Goal: Task Accomplishment & Management: Manage account settings

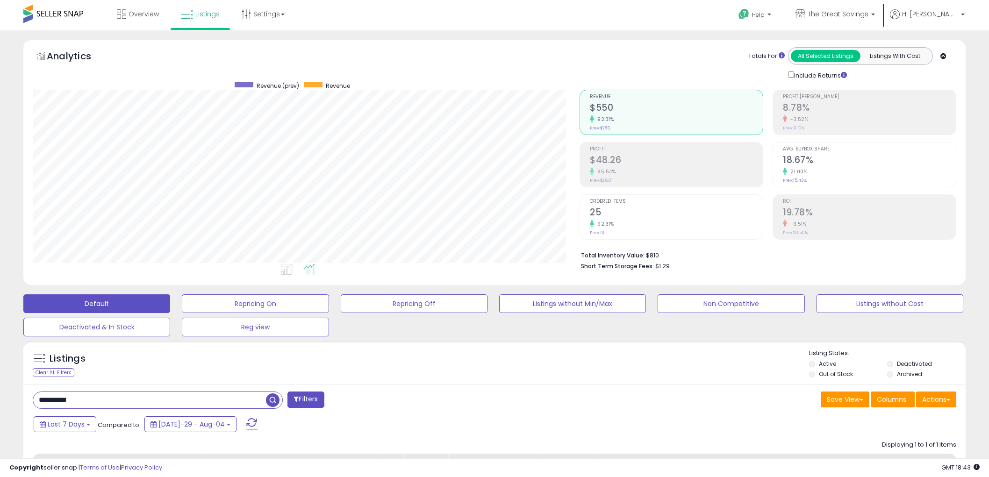
select select "**"
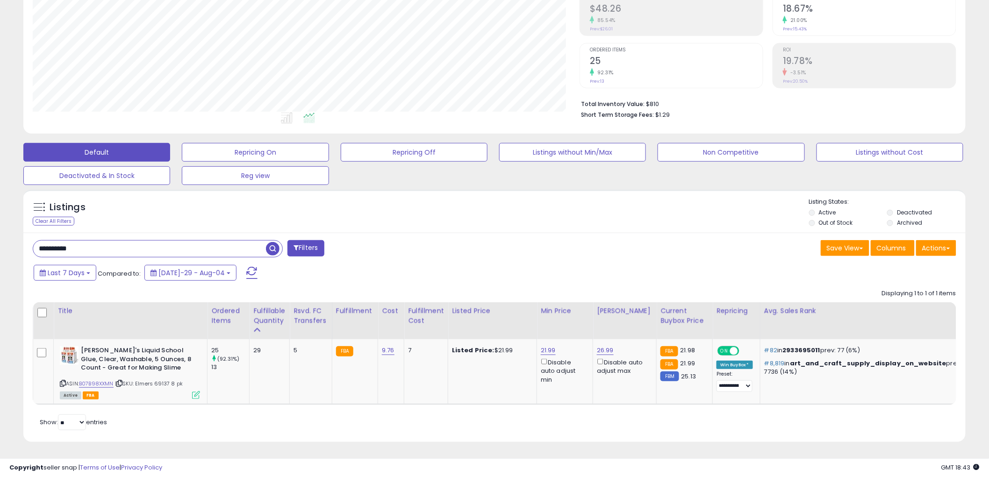
scroll to position [192, 547]
click at [164, 242] on input "**********" at bounding box center [149, 249] width 233 height 16
click at [272, 247] on span "button" at bounding box center [273, 249] width 14 height 14
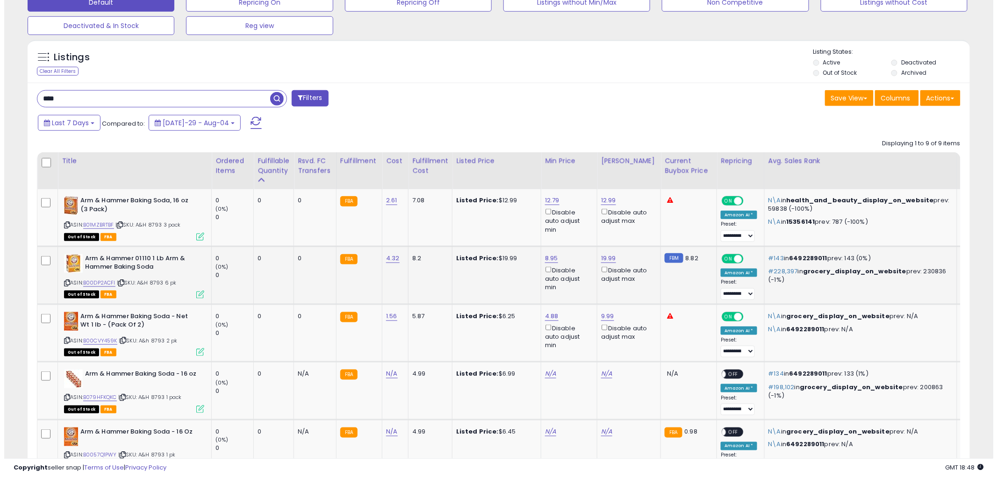
scroll to position [302, 0]
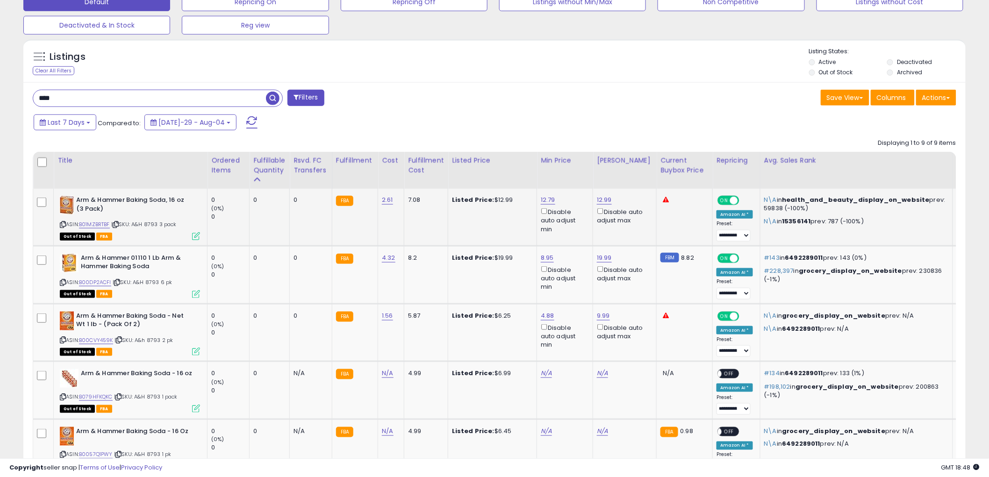
click at [195, 235] on icon at bounding box center [196, 236] width 8 height 8
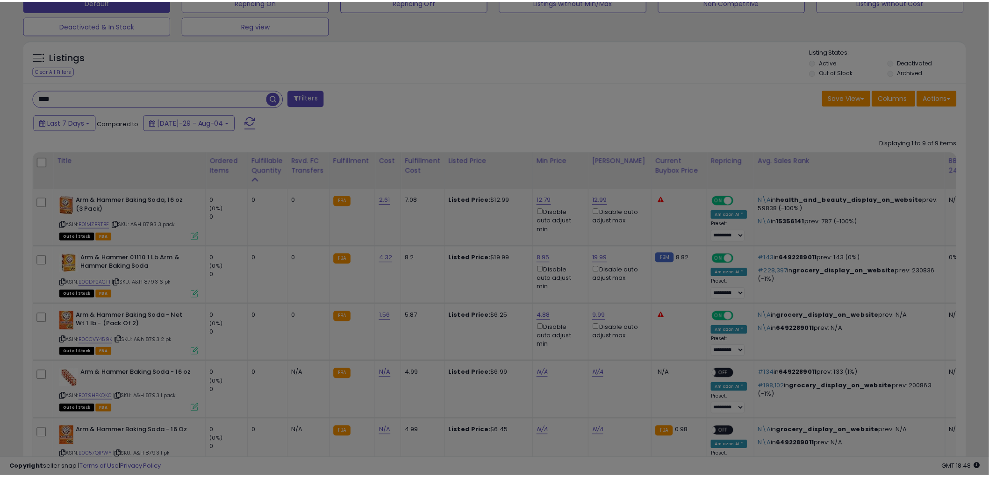
scroll to position [192, 552]
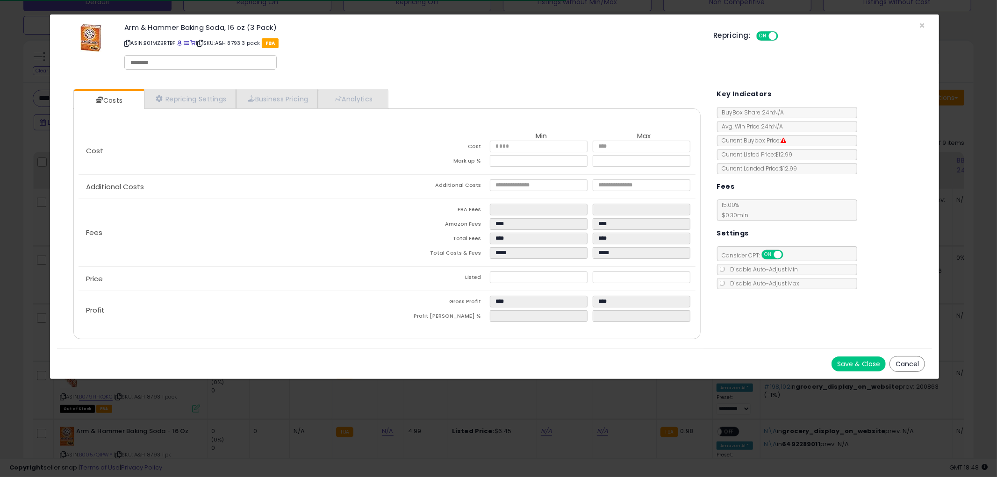
click at [910, 364] on button "Cancel" at bounding box center [907, 364] width 36 height 16
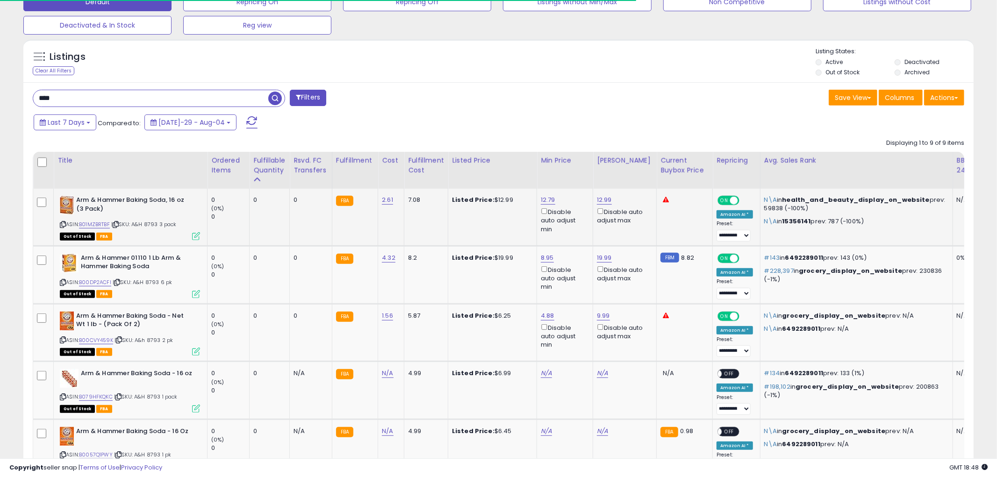
scroll to position [467125, 466769]
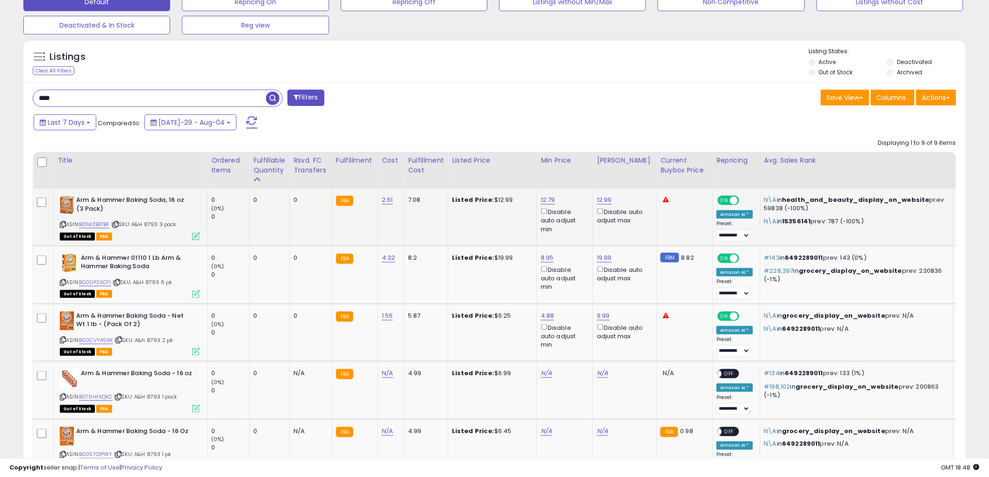
click at [63, 222] on icon at bounding box center [63, 224] width 6 height 5
click at [192, 234] on div "Out of Stock FBA" at bounding box center [130, 236] width 140 height 7
click at [194, 234] on icon at bounding box center [196, 236] width 8 height 8
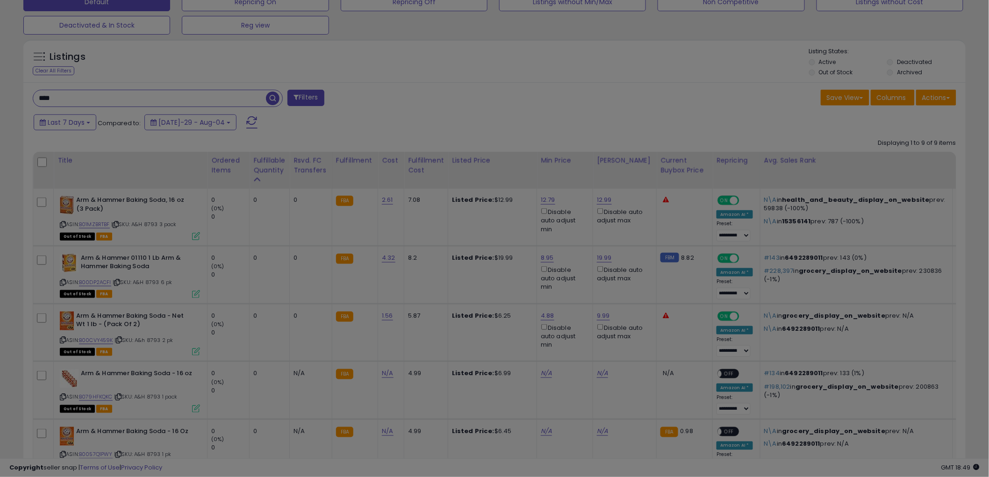
scroll to position [192, 552]
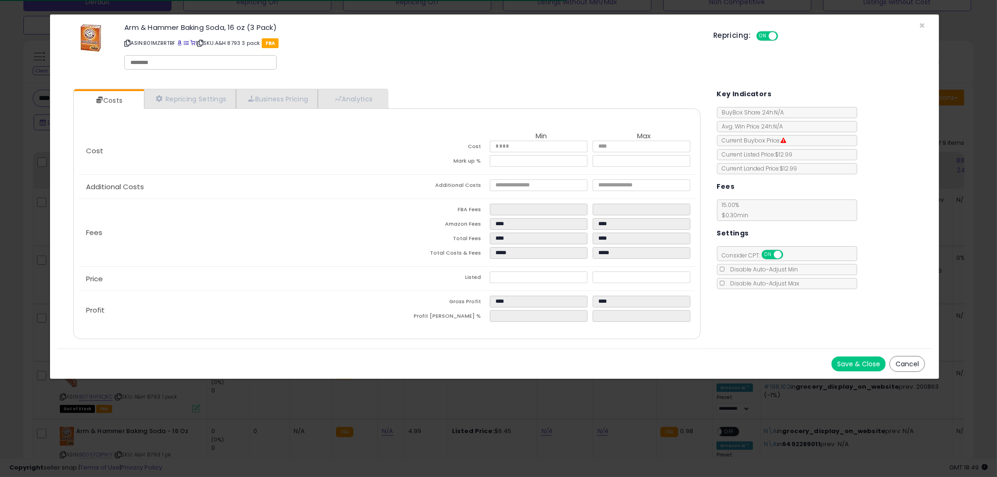
click at [914, 357] on button "Cancel" at bounding box center [907, 364] width 36 height 16
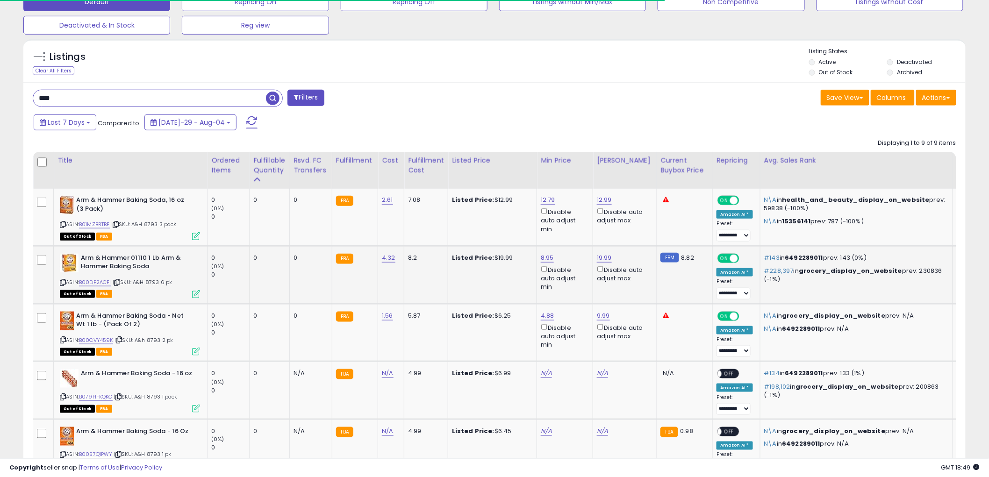
scroll to position [467125, 466769]
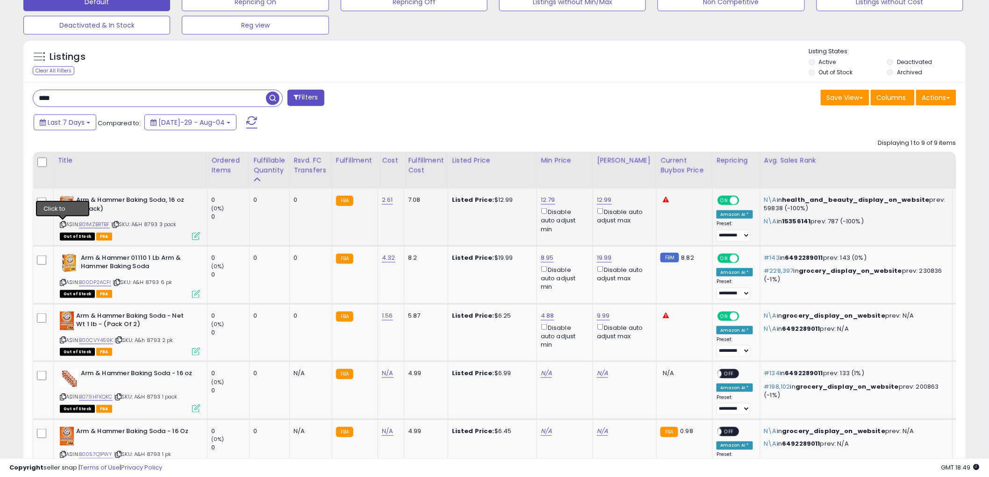
click at [62, 223] on icon at bounding box center [63, 224] width 6 height 5
click at [149, 85] on div "**** Filters Save View Save As New View Update Current View" at bounding box center [494, 414] width 942 height 664
click at [143, 96] on input "****" at bounding box center [149, 98] width 233 height 16
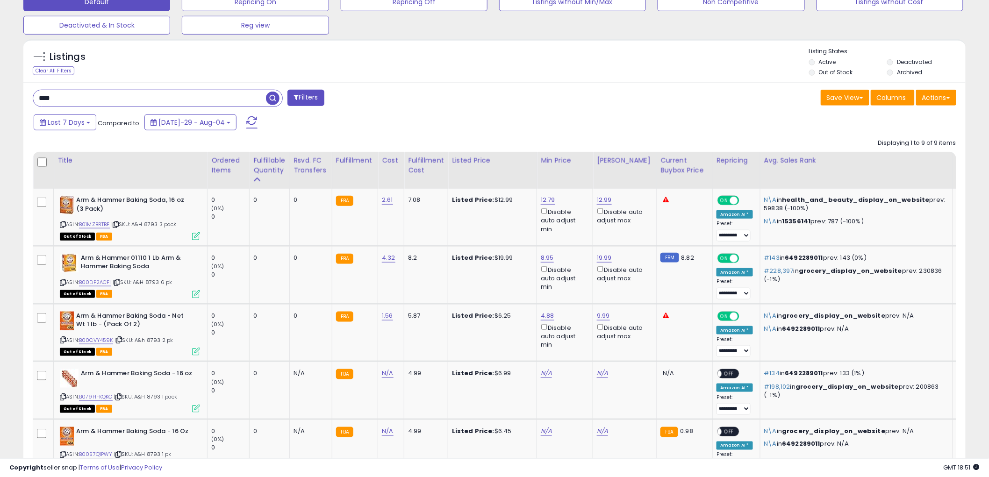
click at [143, 96] on input "****" at bounding box center [149, 98] width 233 height 16
type input "*****"
click at [271, 97] on span "button" at bounding box center [273, 99] width 14 height 14
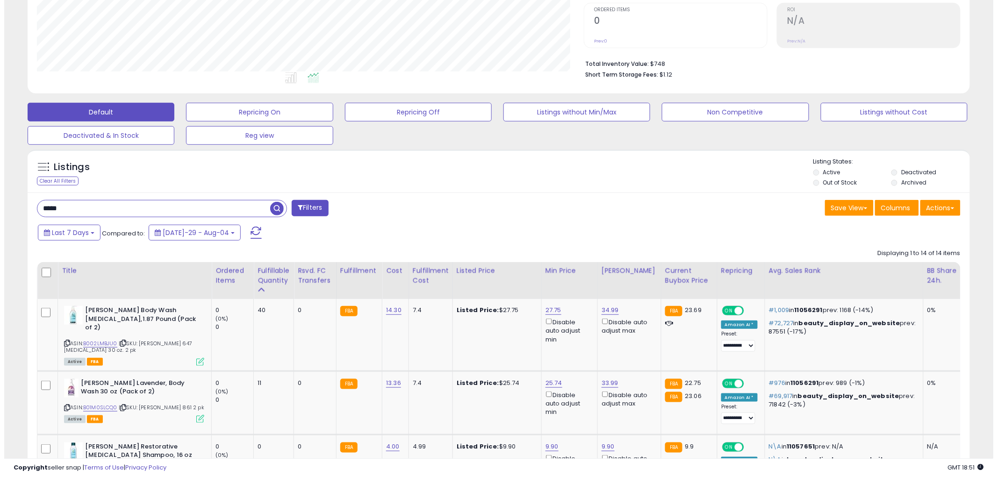
scroll to position [198, 0]
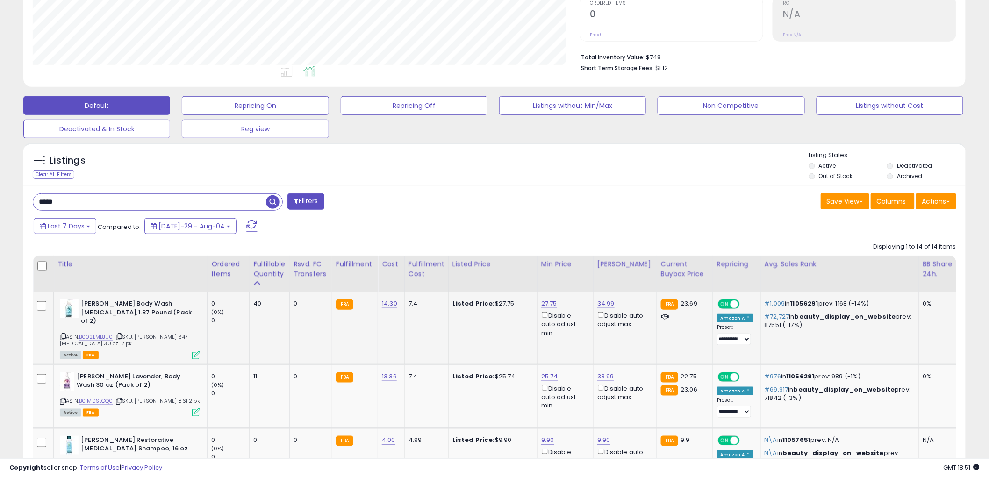
click at [195, 351] on icon at bounding box center [196, 355] width 8 height 8
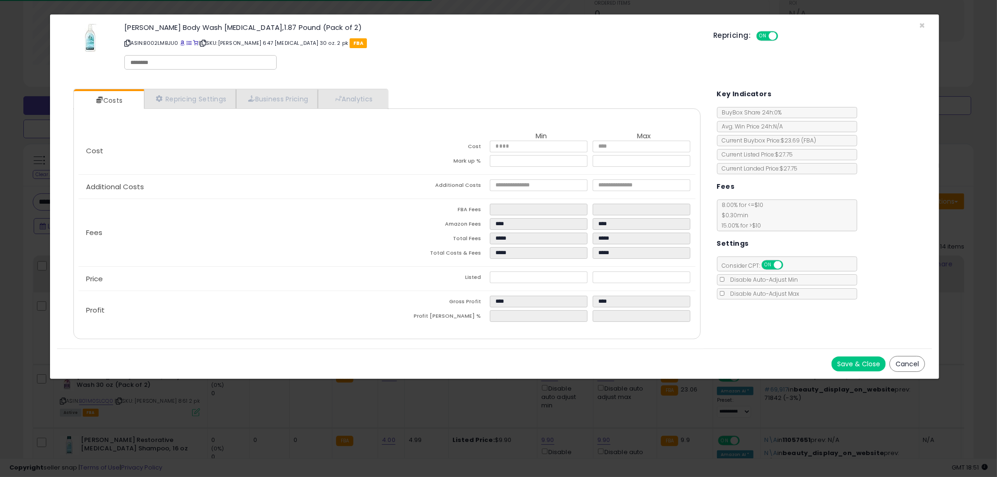
click at [900, 365] on button "Cancel" at bounding box center [907, 364] width 36 height 16
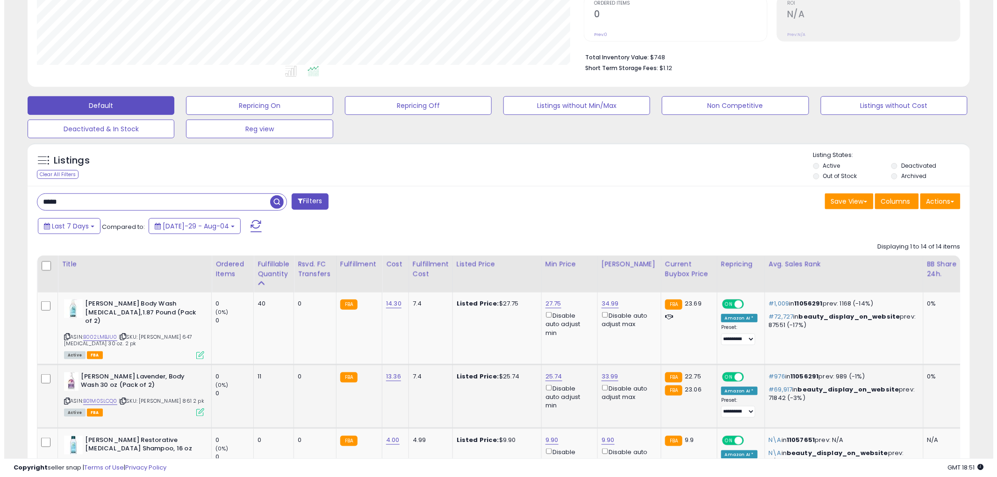
scroll to position [467125, 466769]
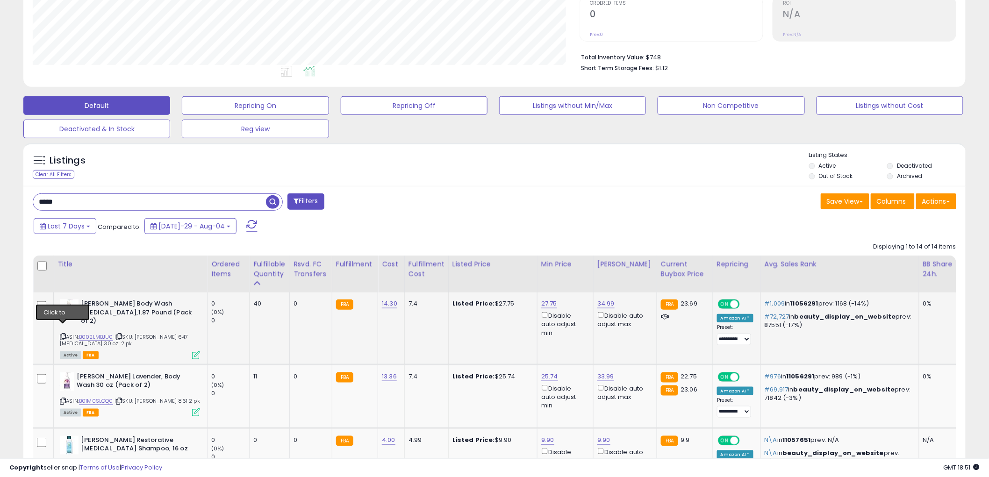
click at [62, 334] on icon at bounding box center [63, 336] width 6 height 5
click at [197, 351] on icon at bounding box center [196, 355] width 8 height 8
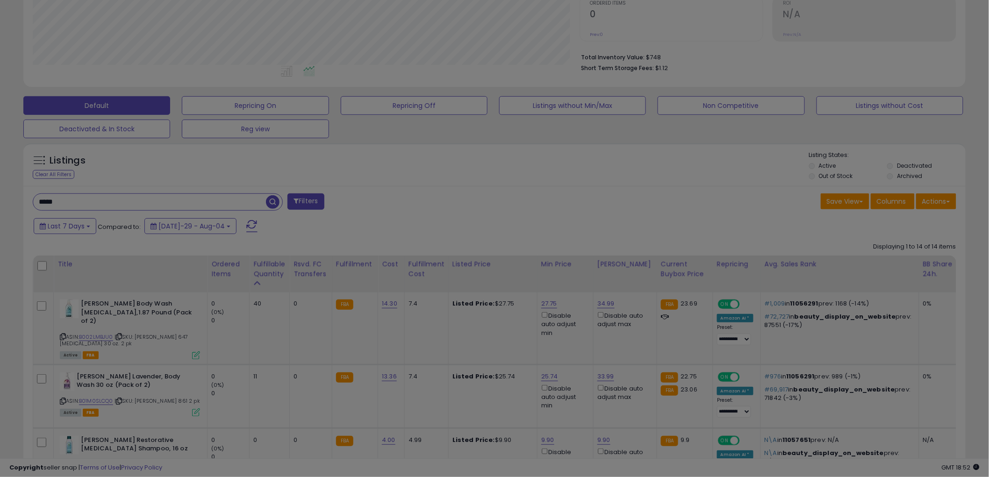
scroll to position [192, 552]
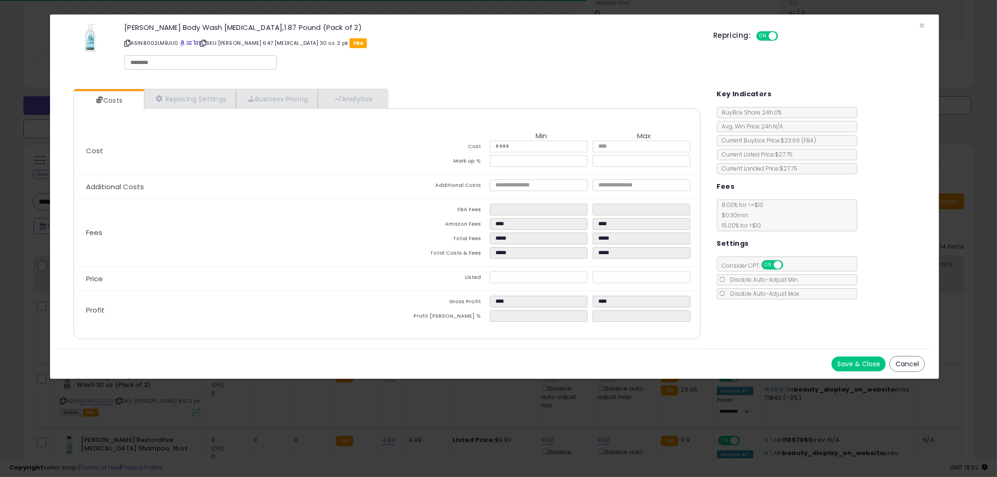
click at [905, 360] on button "Cancel" at bounding box center [907, 364] width 36 height 16
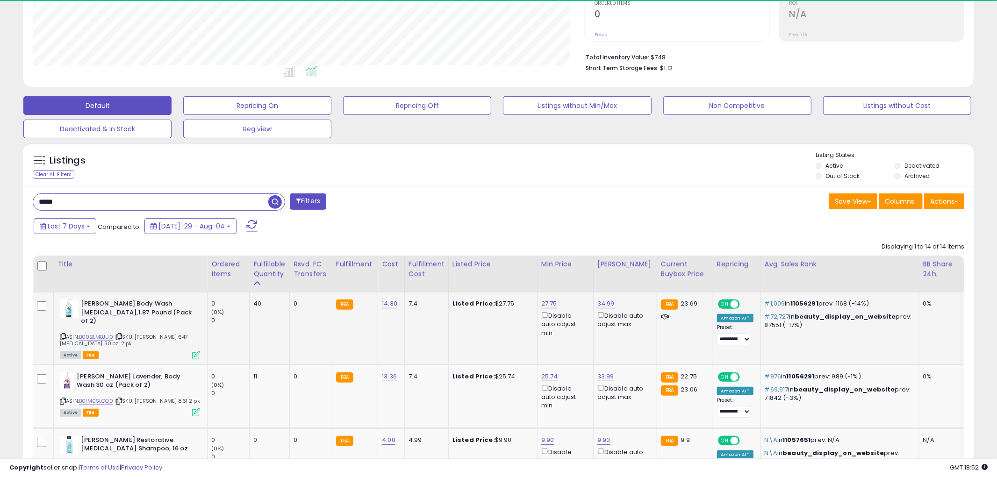
scroll to position [467125, 466769]
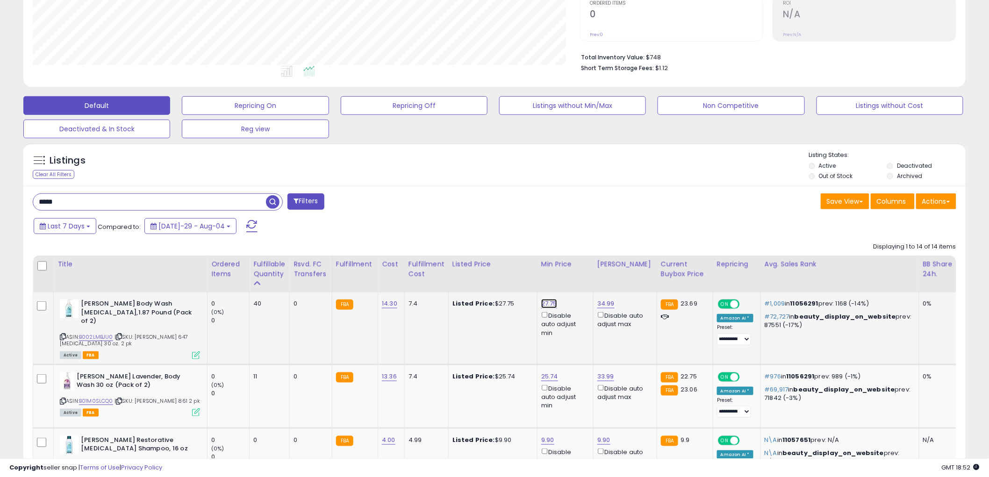
click at [543, 303] on link "27.75" at bounding box center [549, 303] width 16 height 9
type input "*****"
click at [580, 267] on button "submit" at bounding box center [573, 271] width 16 height 14
click at [194, 351] on icon at bounding box center [196, 355] width 8 height 8
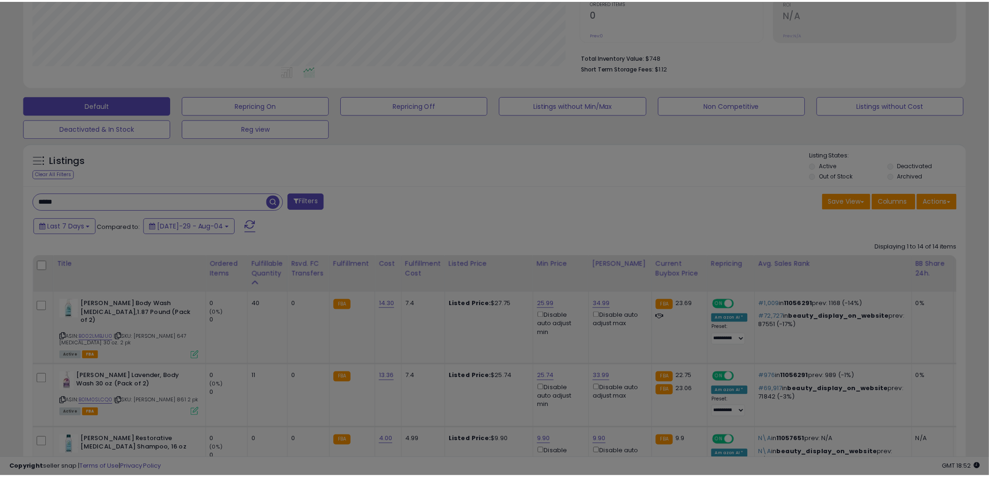
scroll to position [192, 552]
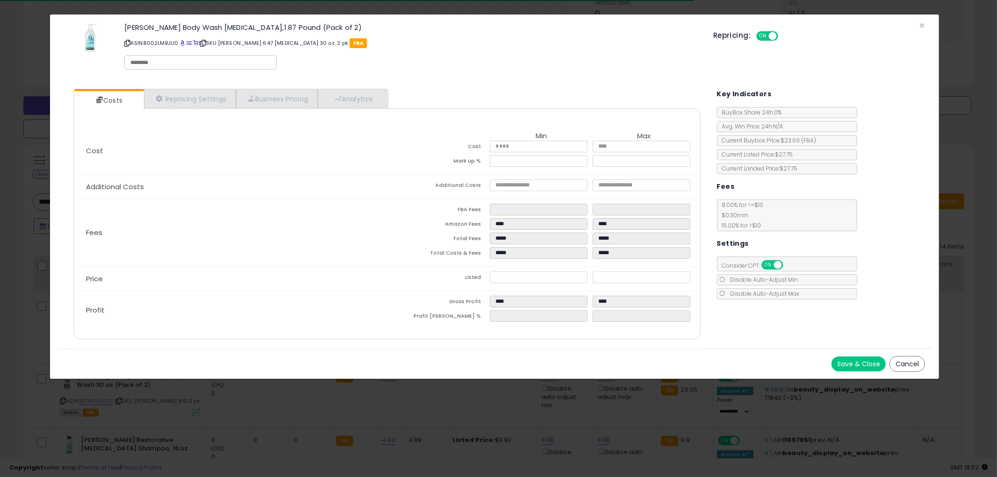
click at [908, 364] on button "Cancel" at bounding box center [907, 364] width 36 height 16
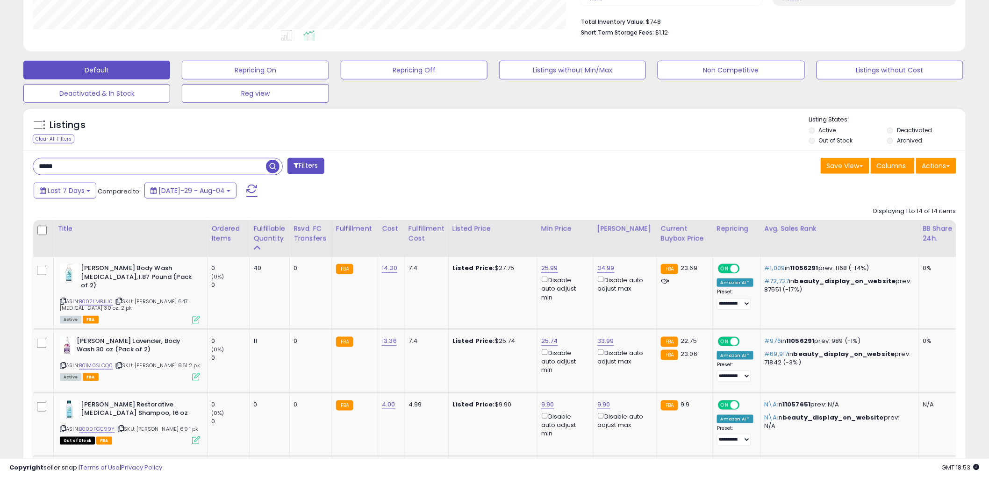
scroll to position [250, 0]
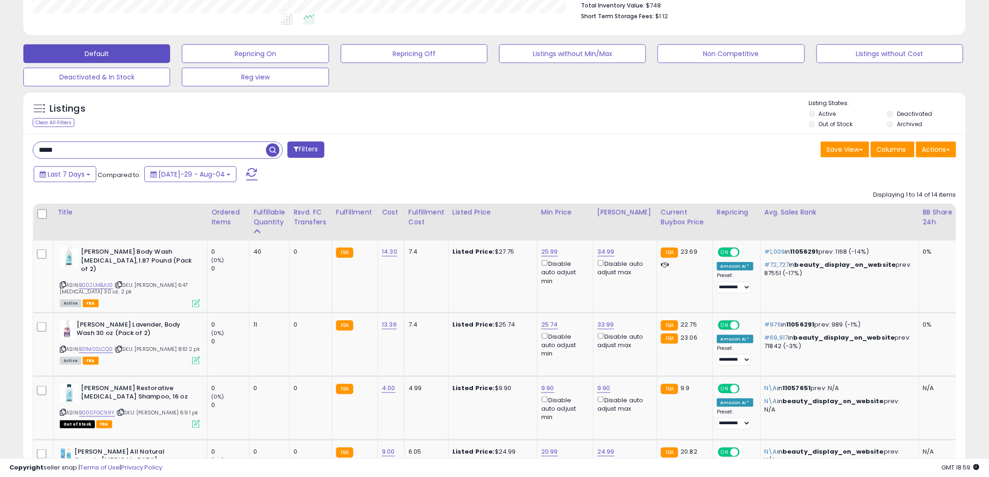
click at [153, 149] on input "*****" at bounding box center [149, 150] width 233 height 16
click at [272, 150] on span "button" at bounding box center [273, 150] width 14 height 14
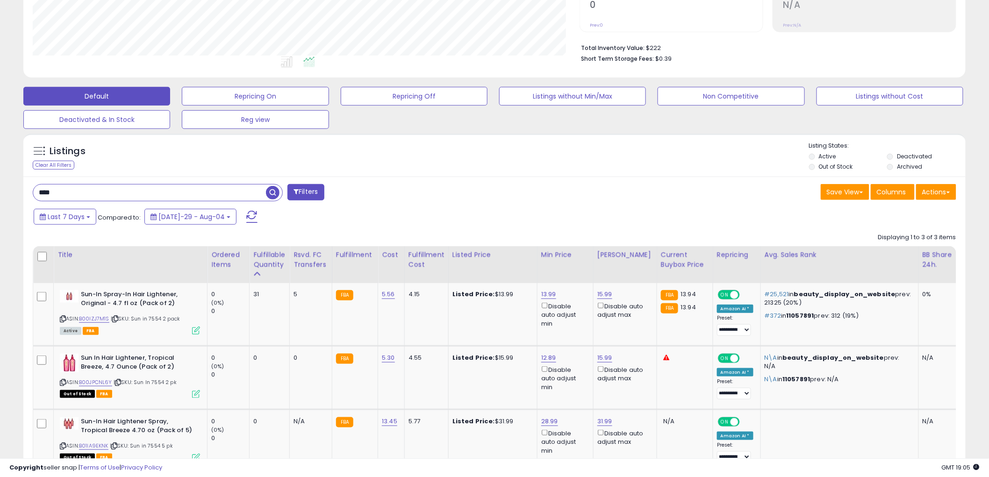
scroll to position [284, 0]
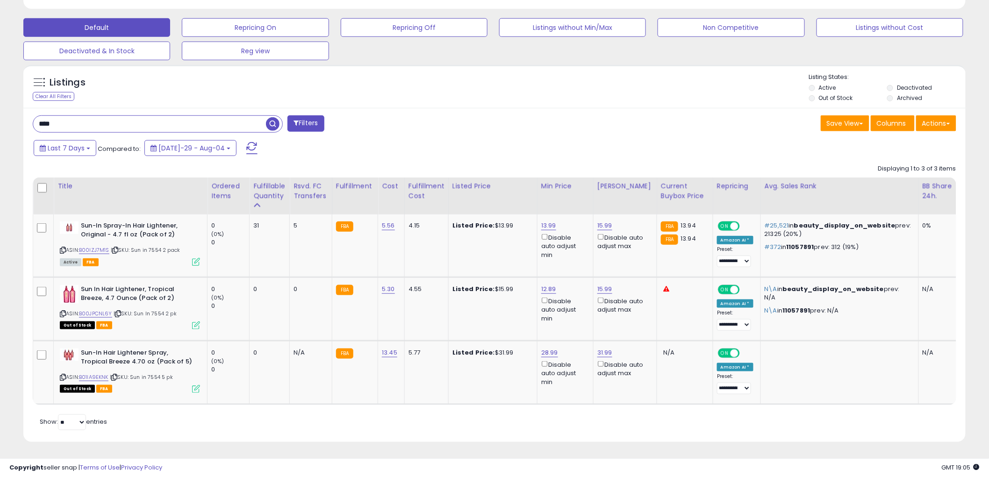
click at [135, 122] on input "****" at bounding box center [149, 124] width 233 height 16
click at [272, 117] on span "button" at bounding box center [273, 124] width 14 height 14
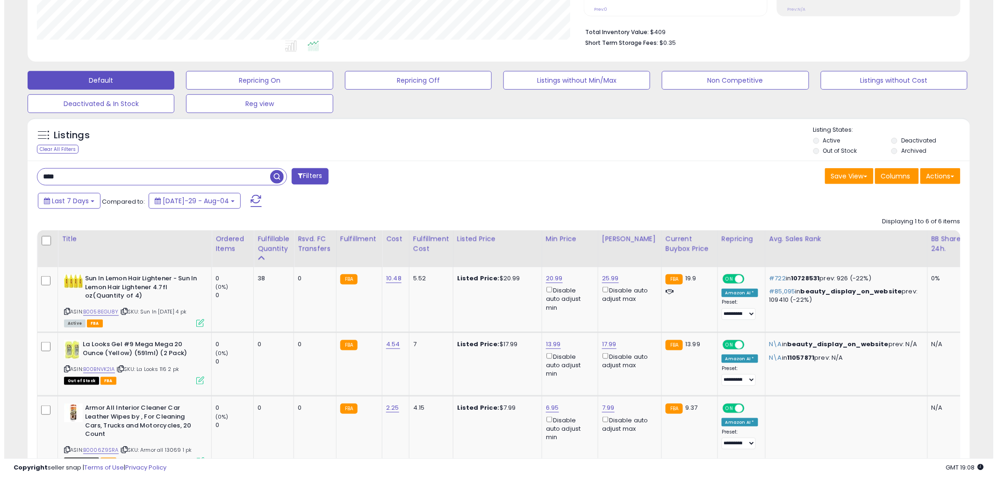
scroll to position [224, 0]
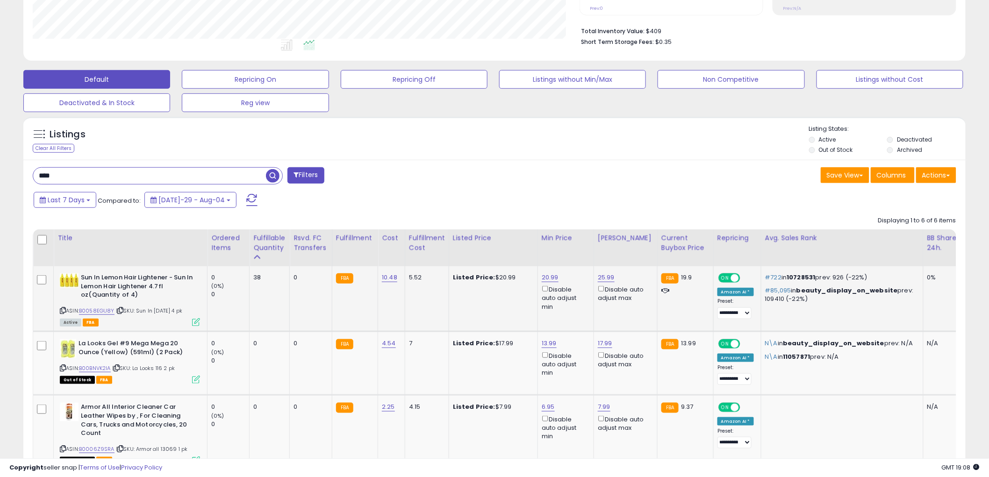
click at [192, 323] on div "Active FBA" at bounding box center [130, 322] width 140 height 7
click at [195, 324] on icon at bounding box center [196, 322] width 8 height 8
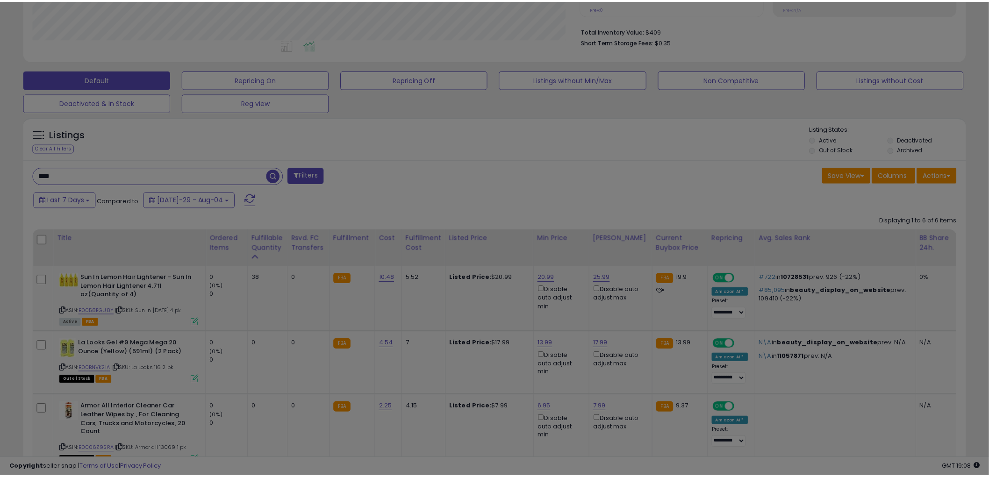
scroll to position [192, 552]
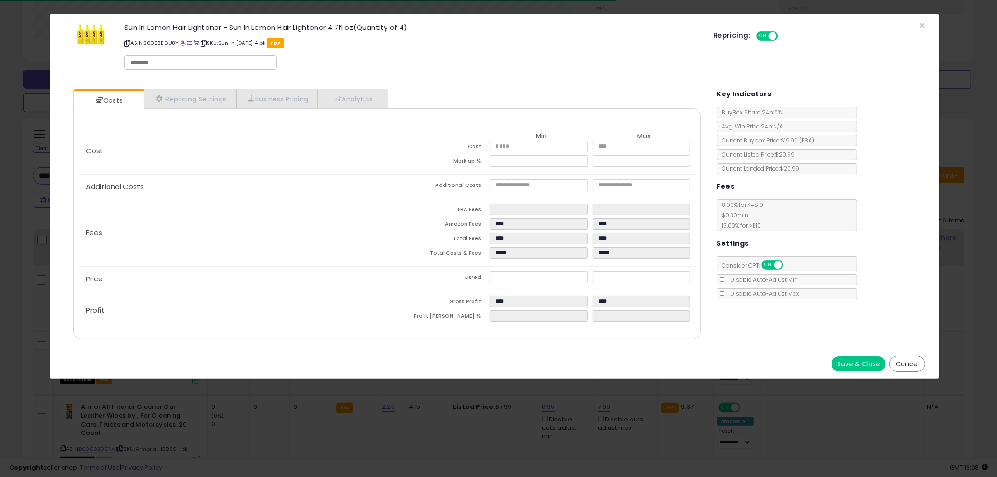
click at [908, 366] on button "Cancel" at bounding box center [907, 364] width 36 height 16
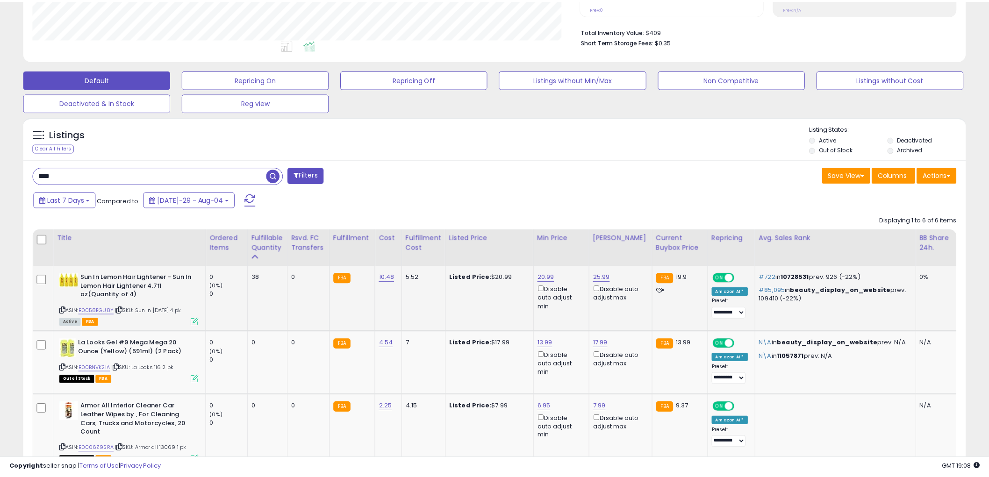
scroll to position [467125, 466769]
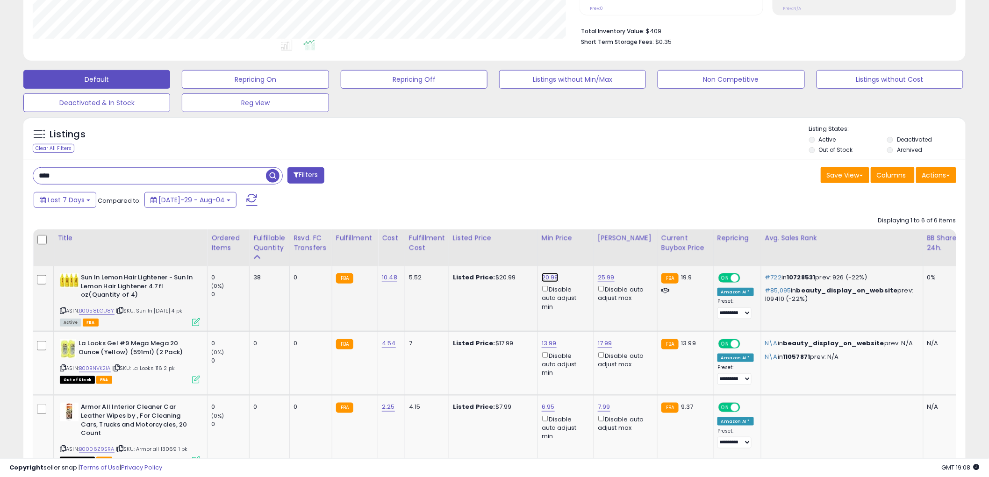
click at [550, 277] on link "20.99" at bounding box center [550, 277] width 17 height 9
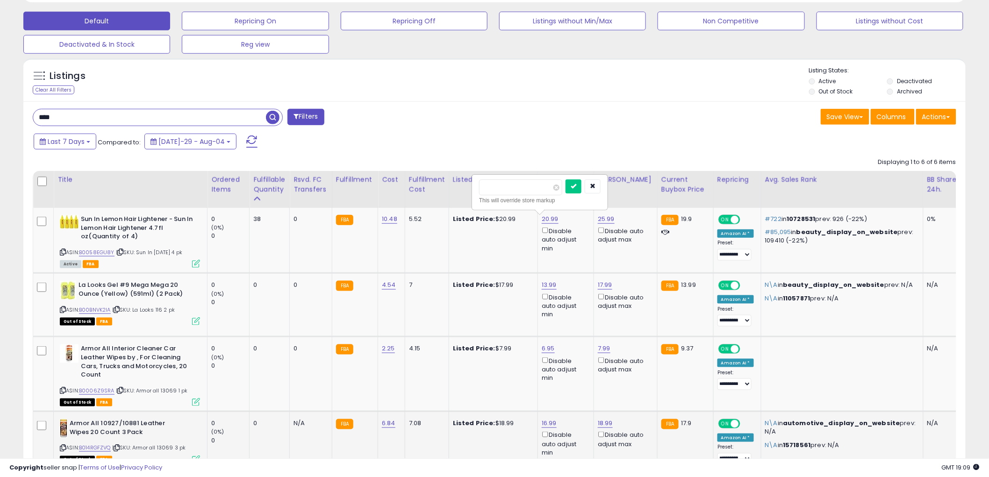
scroll to position [276, 0]
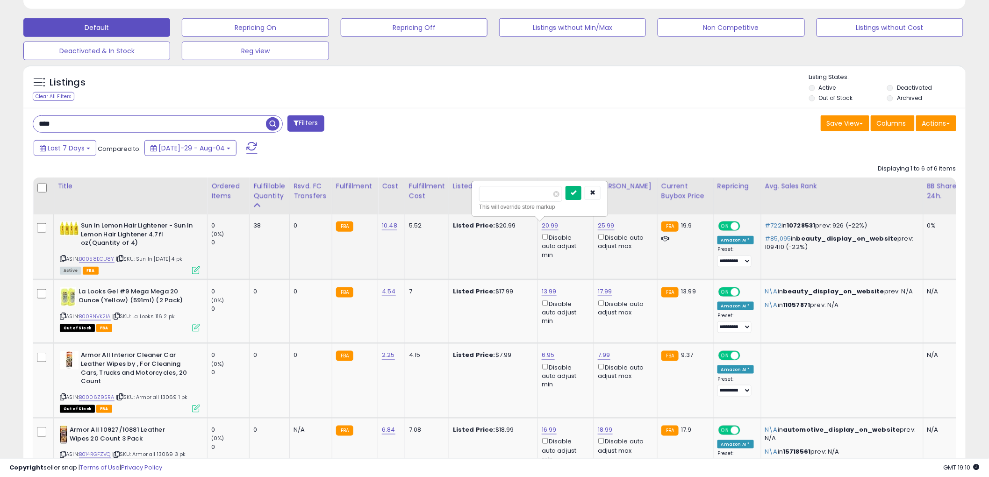
click at [576, 194] on icon "submit" at bounding box center [574, 193] width 6 height 6
click at [123, 133] on div "****" at bounding box center [158, 123] width 250 height 17
click at [124, 132] on input "****" at bounding box center [149, 124] width 233 height 16
click at [125, 129] on input "****" at bounding box center [149, 124] width 233 height 16
click at [125, 129] on input "********" at bounding box center [149, 124] width 233 height 16
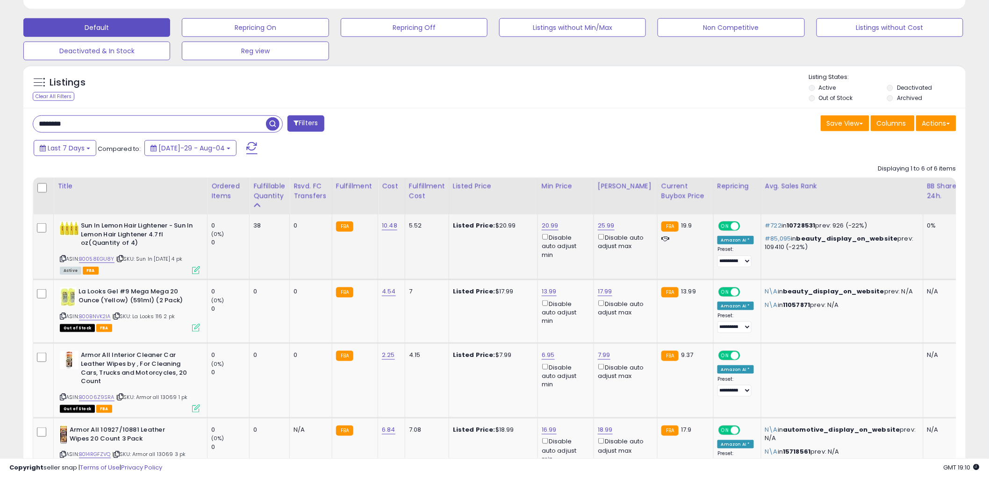
click at [125, 129] on input "********" at bounding box center [149, 124] width 233 height 16
type input "****"
click at [272, 125] on span "button" at bounding box center [273, 124] width 14 height 14
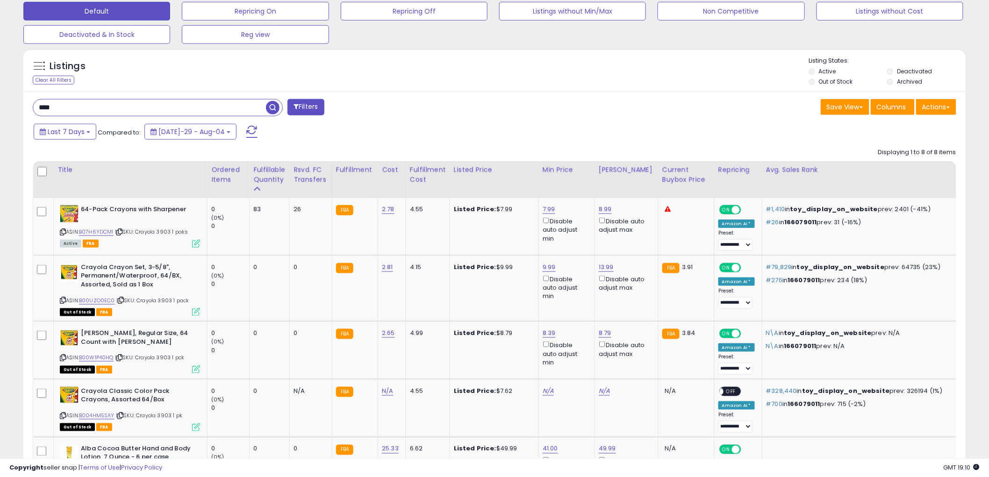
scroll to position [302, 0]
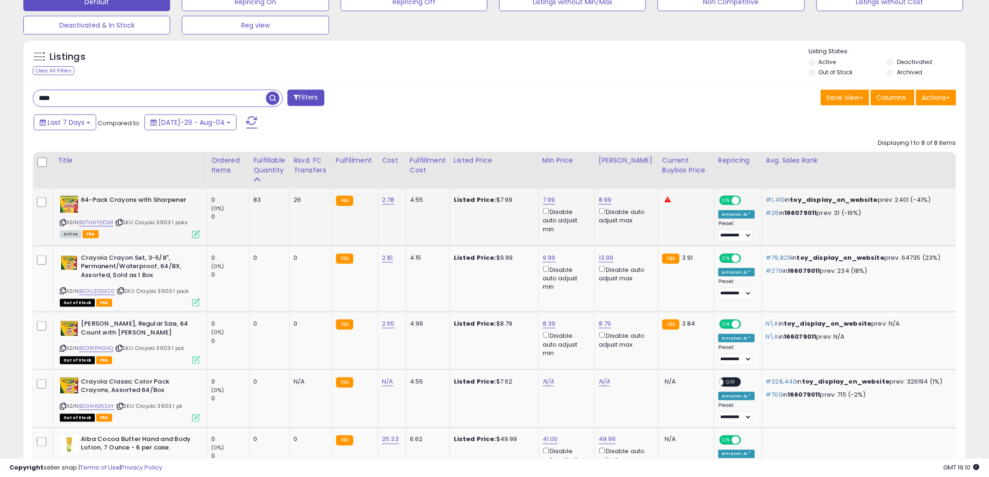
click at [62, 221] on icon at bounding box center [63, 222] width 6 height 5
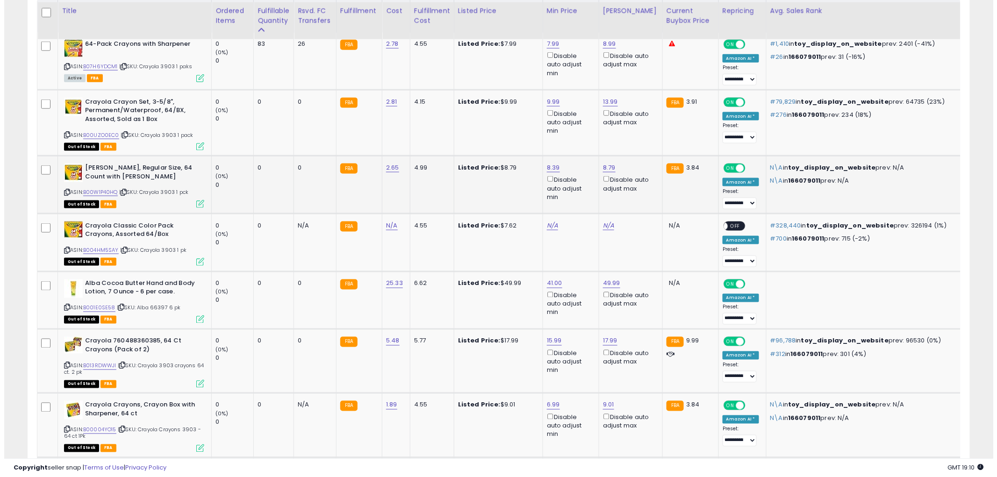
scroll to position [510, 0]
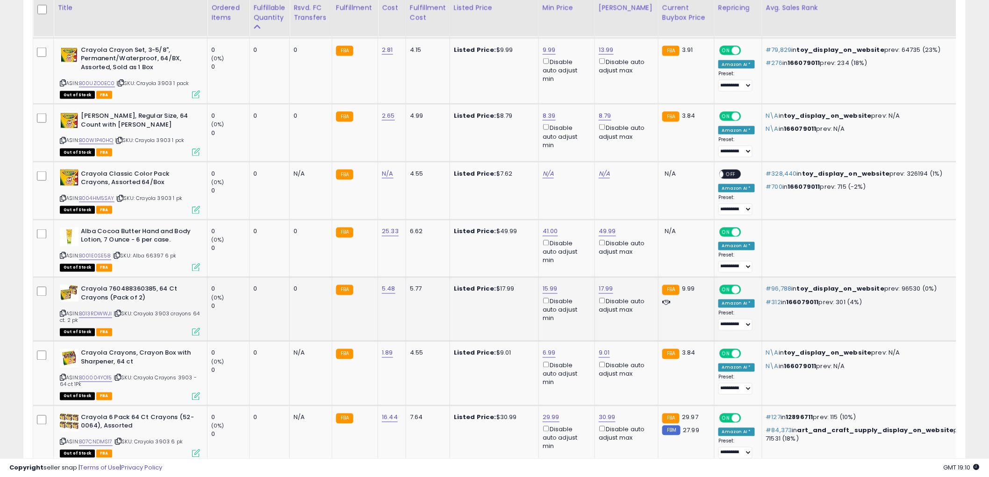
click at [63, 312] on icon at bounding box center [63, 313] width 6 height 5
type input "*"
type input "****"
click at [582, 250] on button "submit" at bounding box center [574, 256] width 16 height 14
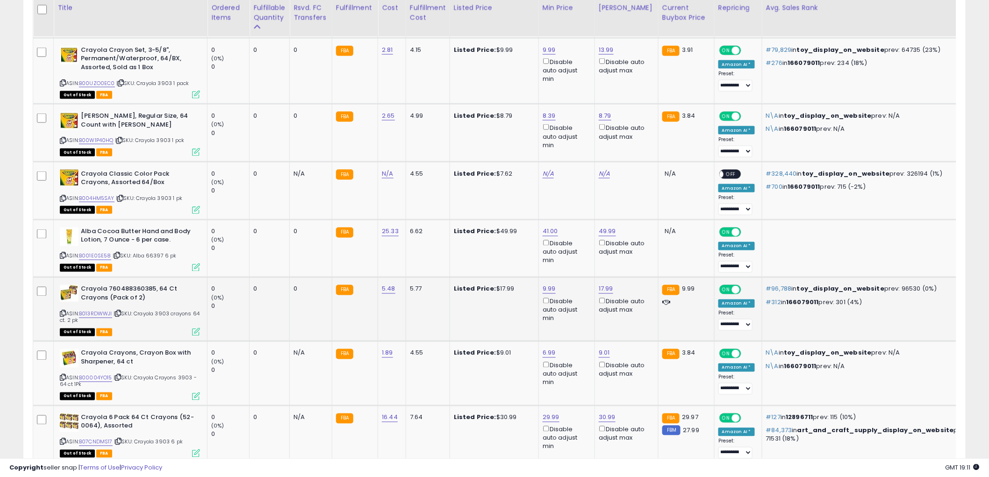
click at [193, 330] on icon at bounding box center [196, 332] width 8 height 8
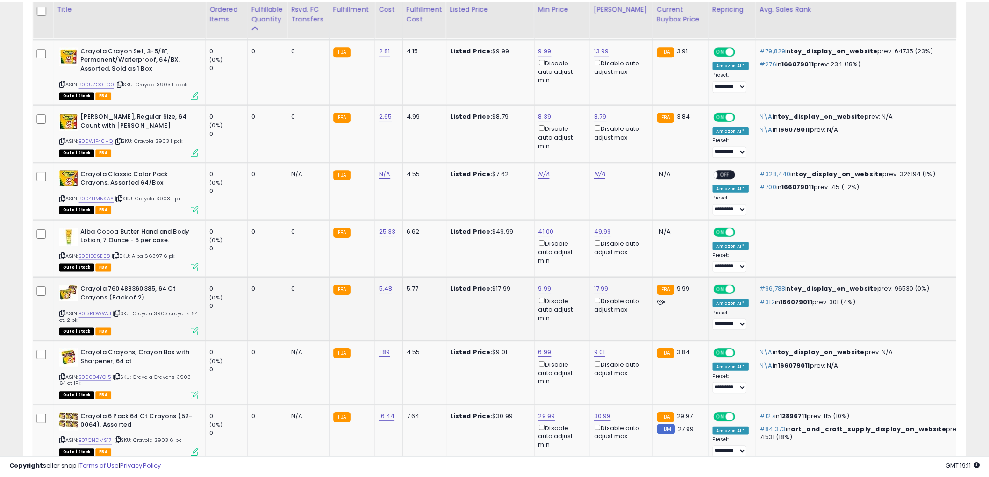
scroll to position [192, 552]
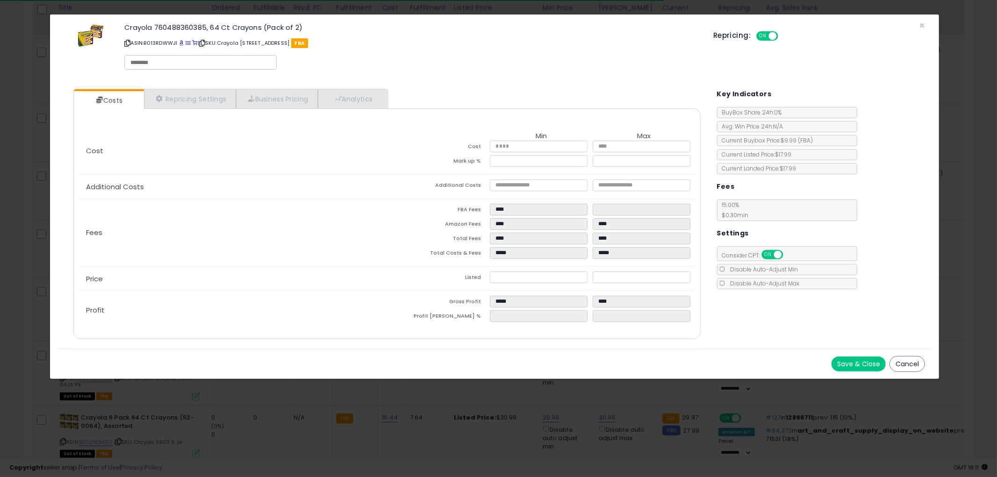
click at [904, 363] on button "Cancel" at bounding box center [907, 364] width 36 height 16
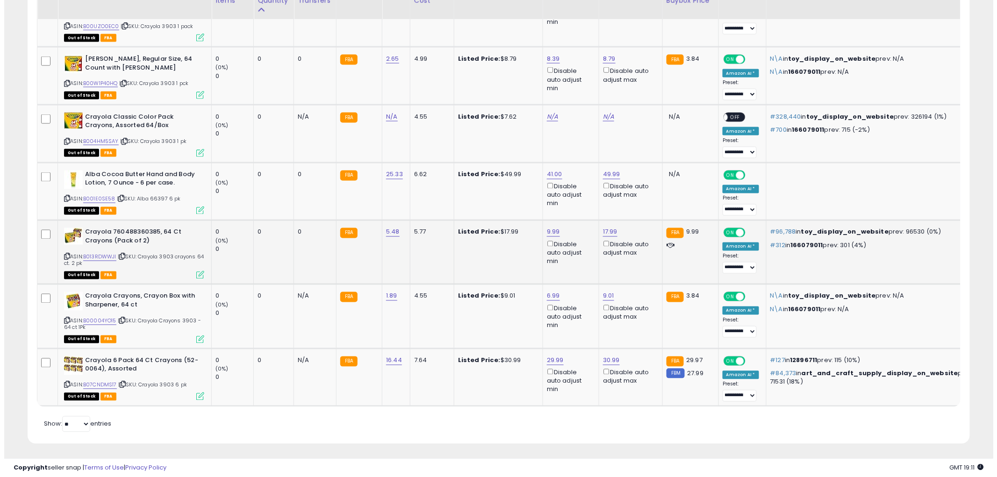
scroll to position [575, 0]
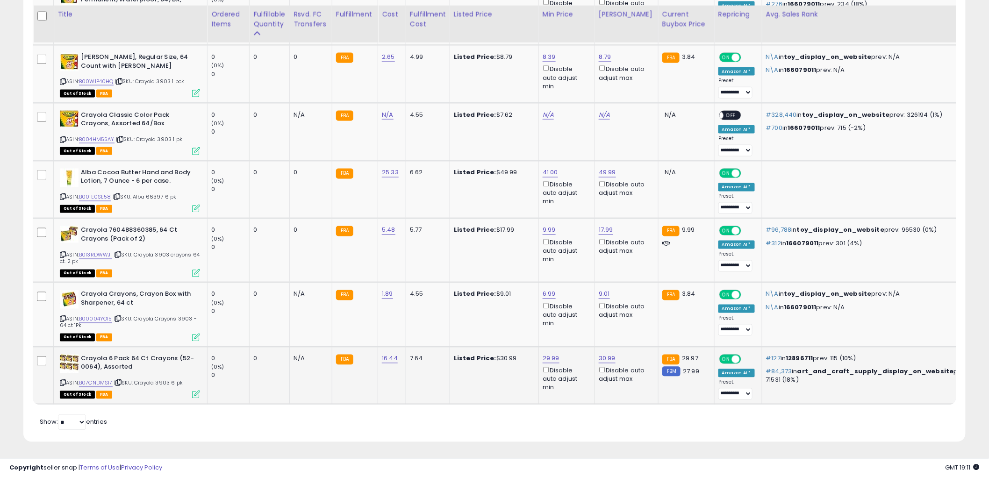
click at [199, 391] on icon at bounding box center [196, 395] width 8 height 8
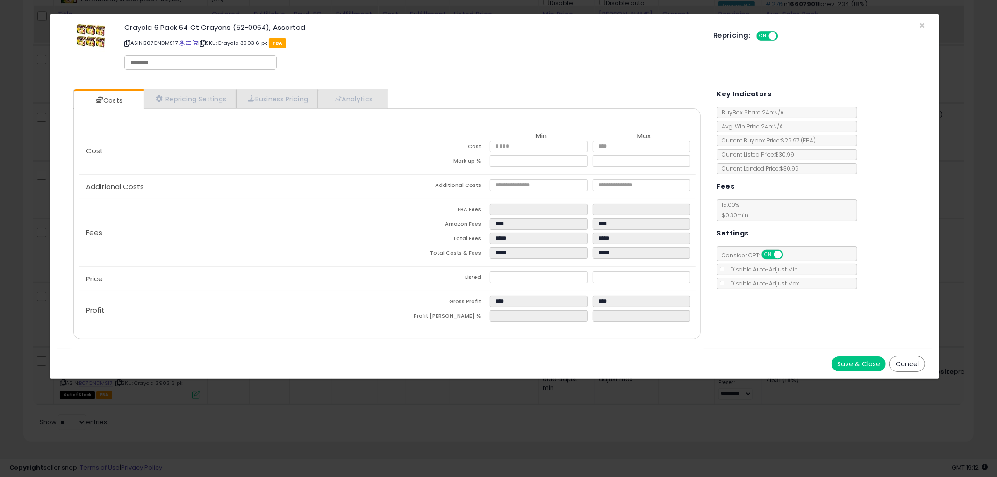
click at [906, 362] on button "Cancel" at bounding box center [907, 364] width 36 height 16
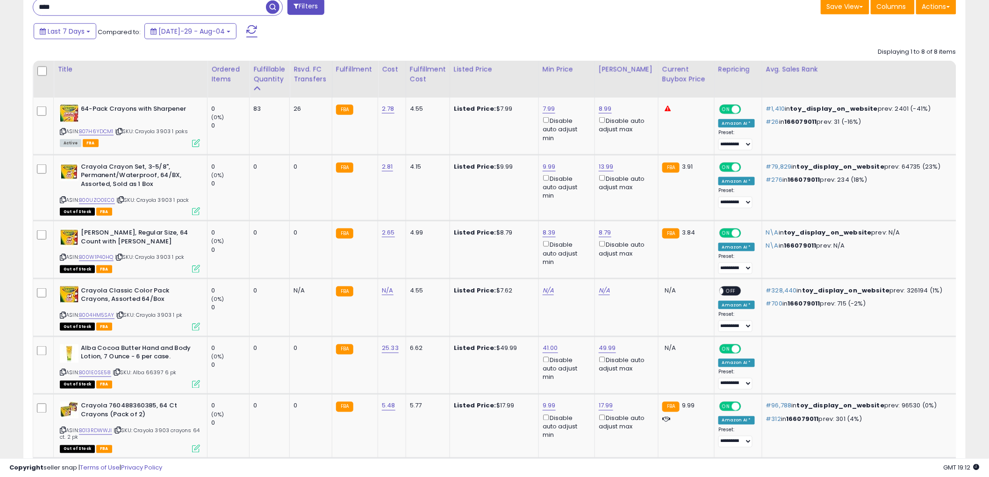
scroll to position [264, 0]
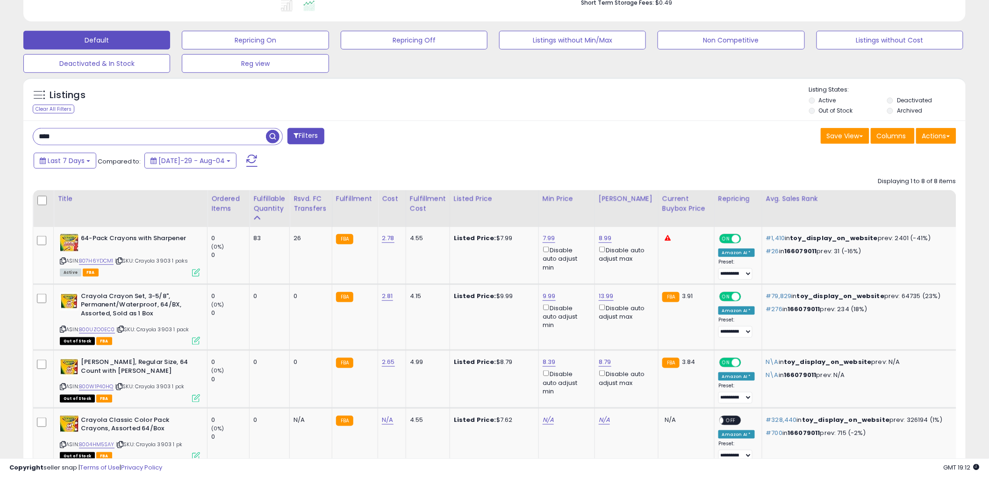
click at [96, 143] on input "****" at bounding box center [149, 137] width 233 height 16
click at [274, 136] on span "button" at bounding box center [273, 137] width 14 height 14
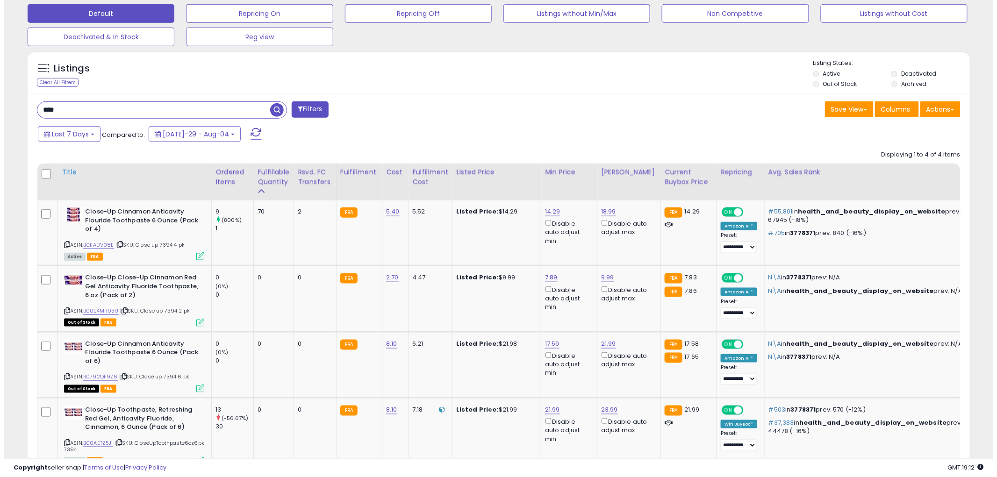
scroll to position [354, 0]
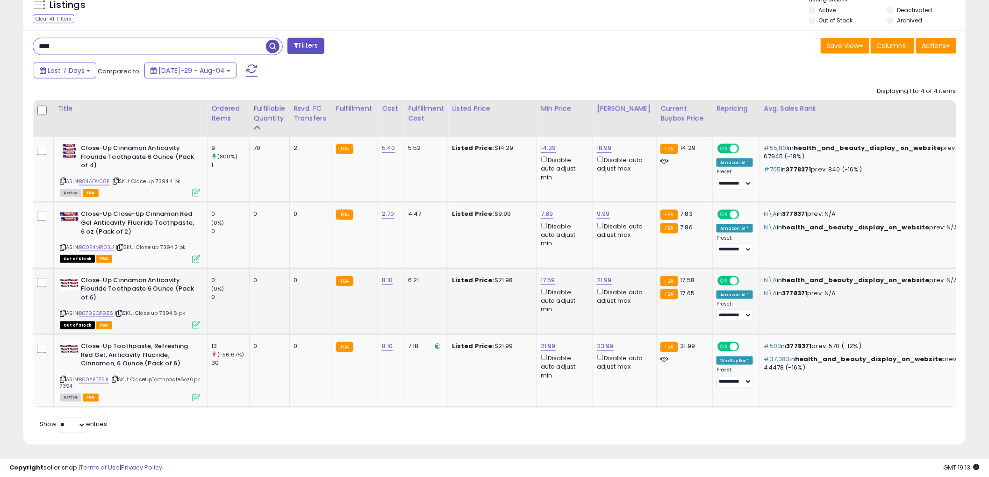
click at [194, 323] on icon at bounding box center [196, 325] width 8 height 8
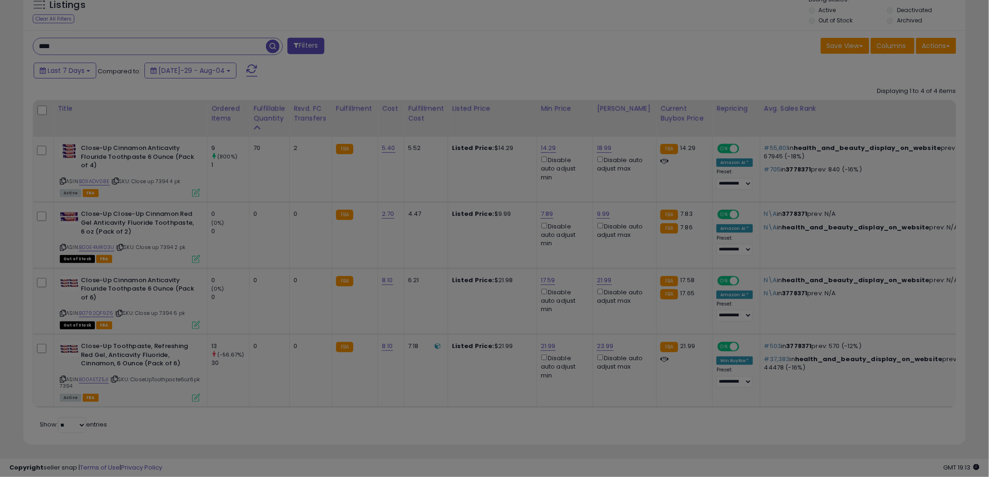
scroll to position [192, 552]
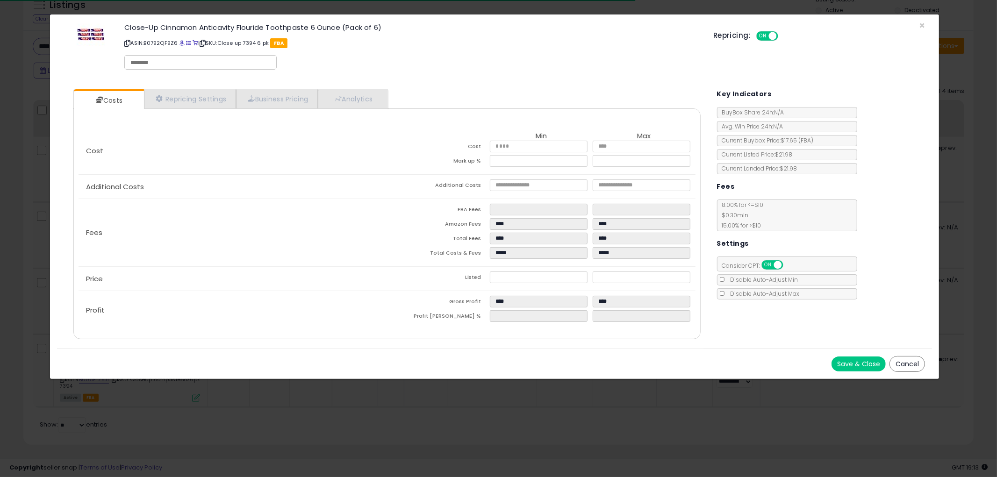
click at [915, 366] on button "Cancel" at bounding box center [907, 364] width 36 height 16
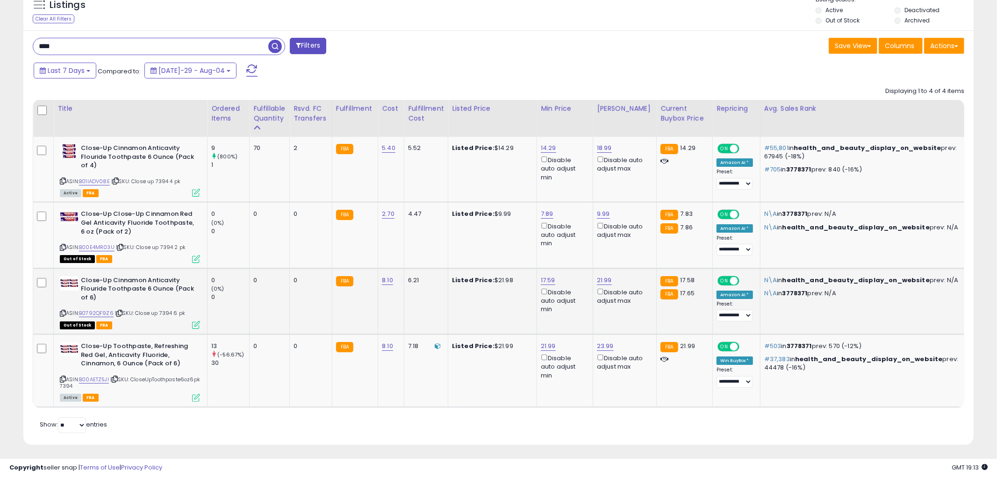
scroll to position [467125, 466769]
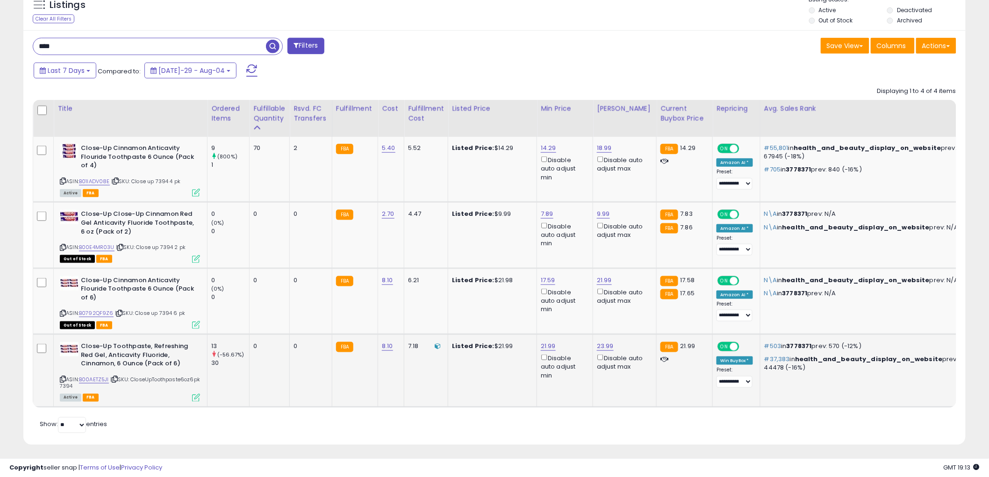
click at [190, 398] on div "Active FBA" at bounding box center [130, 397] width 140 height 7
click at [194, 395] on icon at bounding box center [196, 398] width 8 height 8
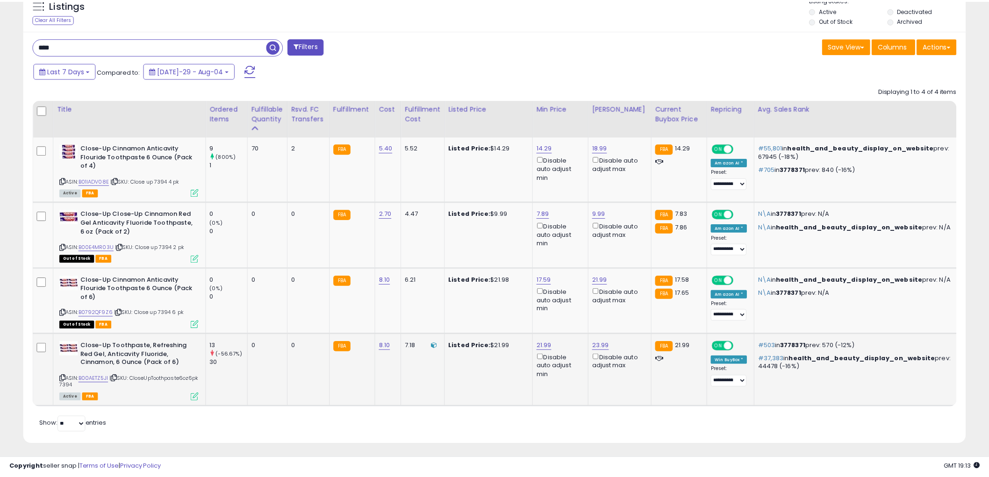
scroll to position [192, 552]
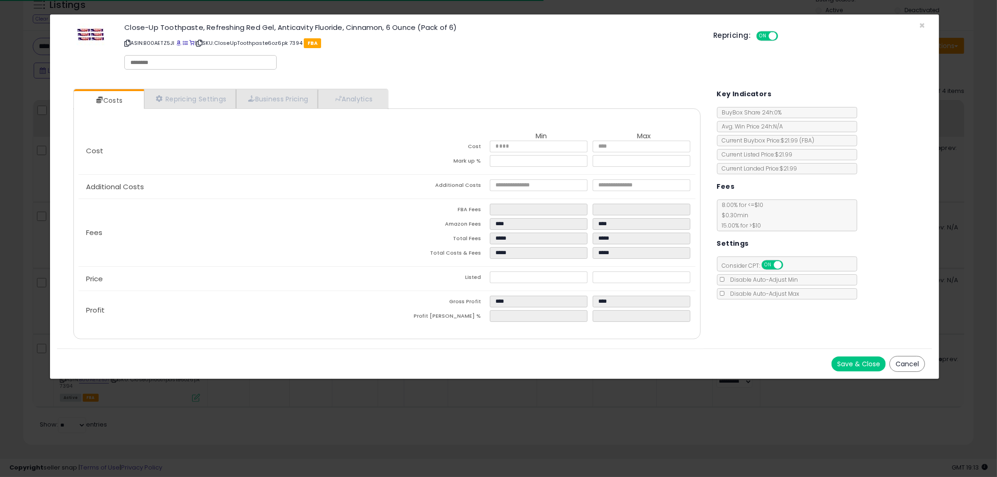
click at [910, 362] on button "Cancel" at bounding box center [907, 364] width 36 height 16
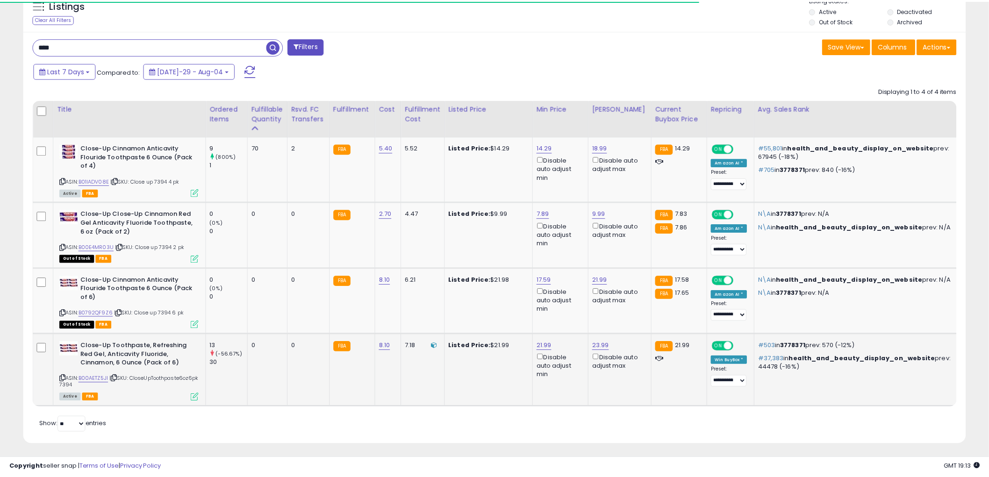
scroll to position [467125, 466769]
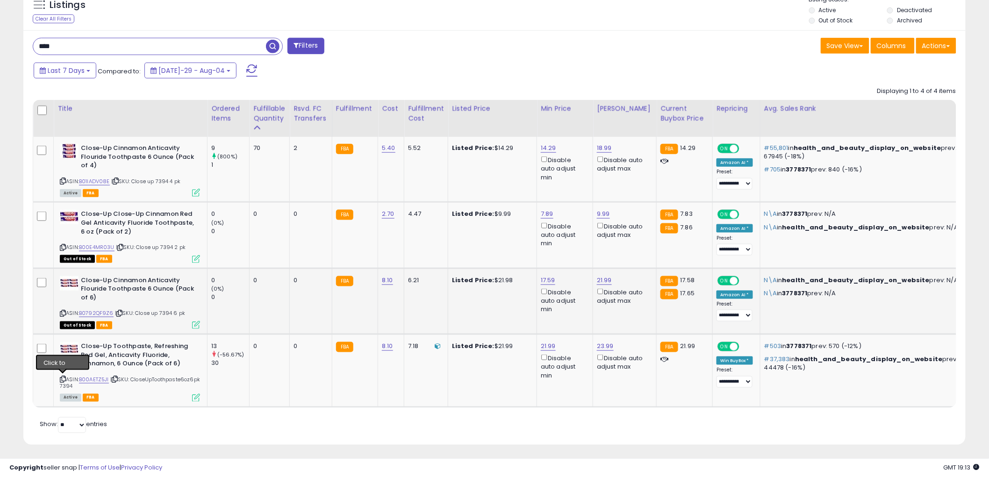
drag, startPoint x: 61, startPoint y: 379, endPoint x: 84, endPoint y: 278, distance: 104.4
click at [61, 377] on icon at bounding box center [63, 379] width 6 height 5
drag, startPoint x: 62, startPoint y: 311, endPoint x: 28, endPoint y: 307, distance: 34.4
click at [62, 311] on icon at bounding box center [63, 313] width 6 height 5
click at [62, 378] on icon at bounding box center [63, 379] width 6 height 5
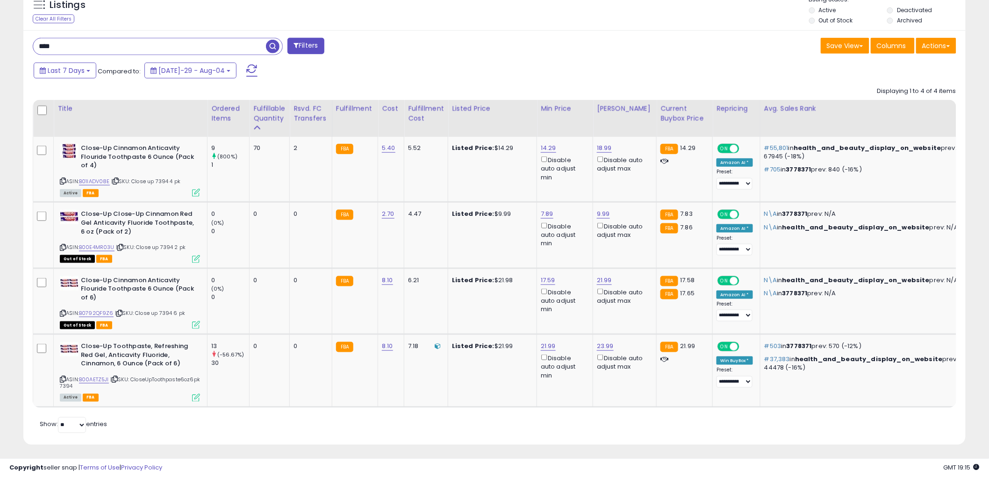
click at [94, 46] on input "****" at bounding box center [149, 46] width 233 height 16
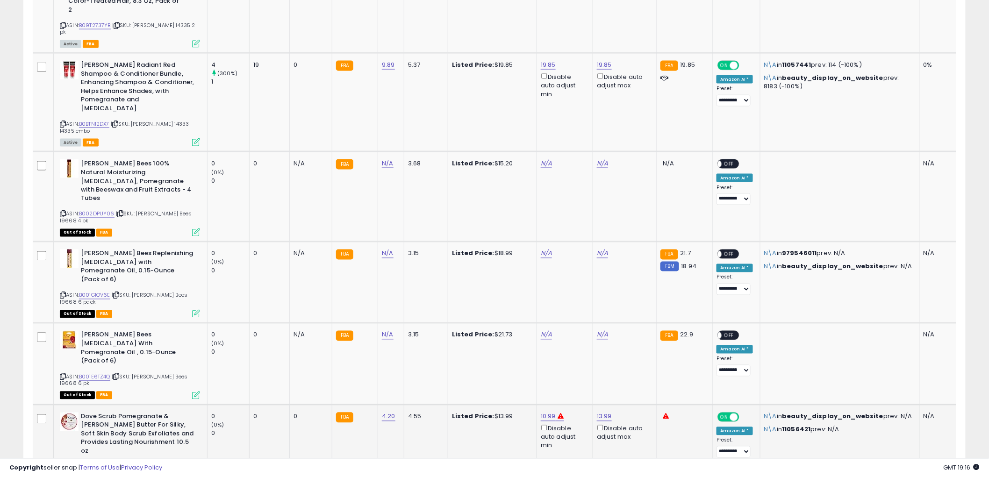
scroll to position [354, 0]
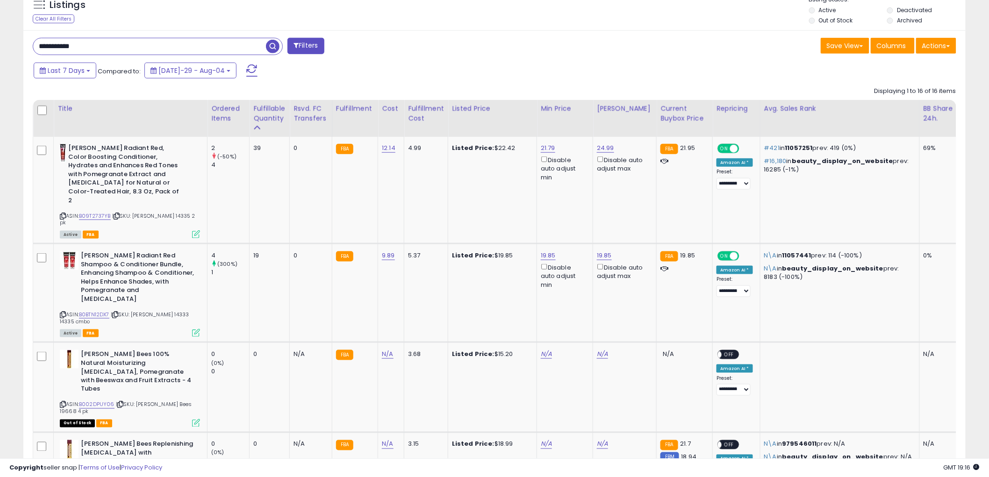
click at [113, 47] on input "**********" at bounding box center [149, 46] width 233 height 16
click at [272, 45] on span "button" at bounding box center [273, 47] width 14 height 14
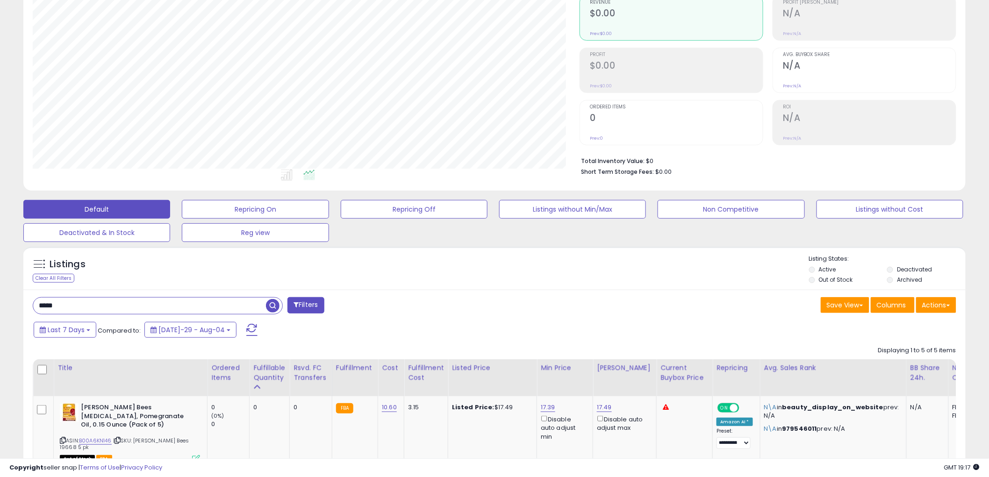
scroll to position [198, 0]
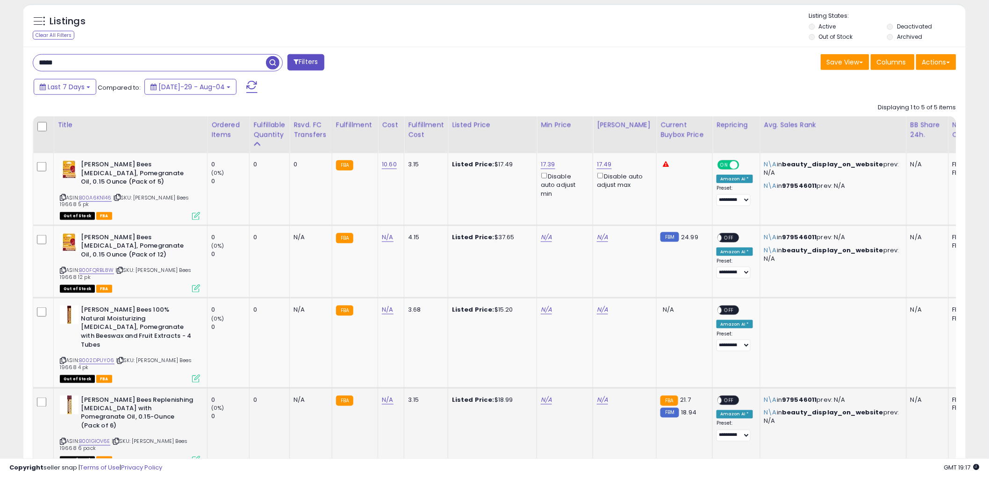
scroll to position [406, 0]
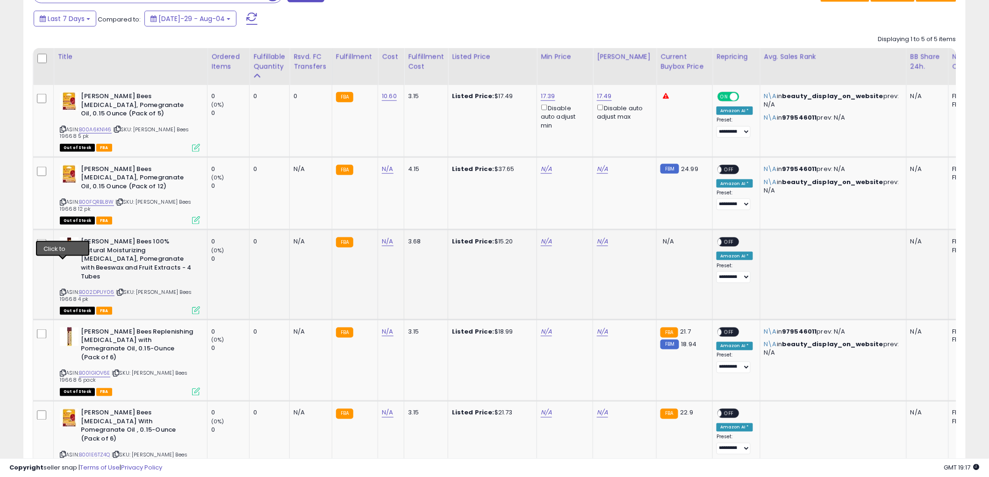
click at [63, 290] on icon at bounding box center [63, 292] width 6 height 5
click at [63, 371] on icon at bounding box center [63, 373] width 6 height 5
click at [63, 452] on icon at bounding box center [63, 454] width 6 height 5
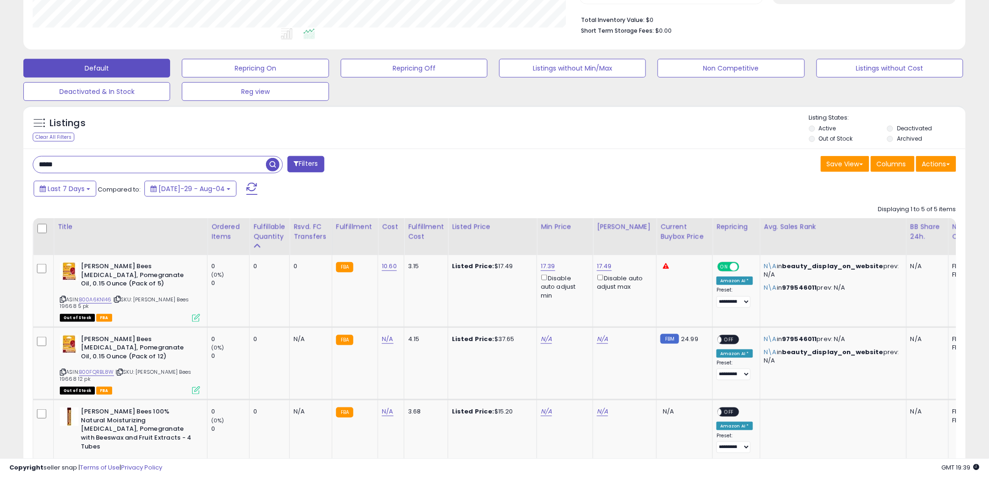
scroll to position [146, 0]
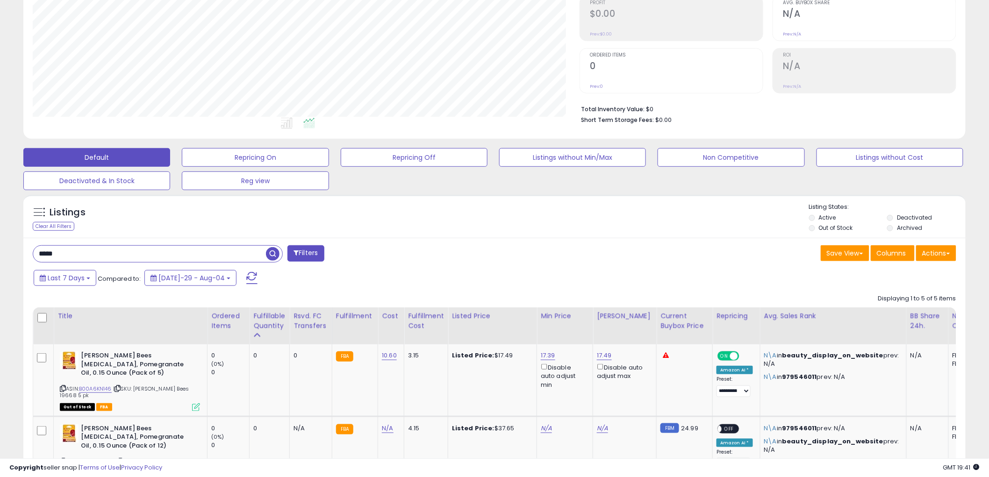
click at [87, 254] on input "*****" at bounding box center [149, 254] width 233 height 16
click at [273, 254] on span "button" at bounding box center [273, 254] width 14 height 14
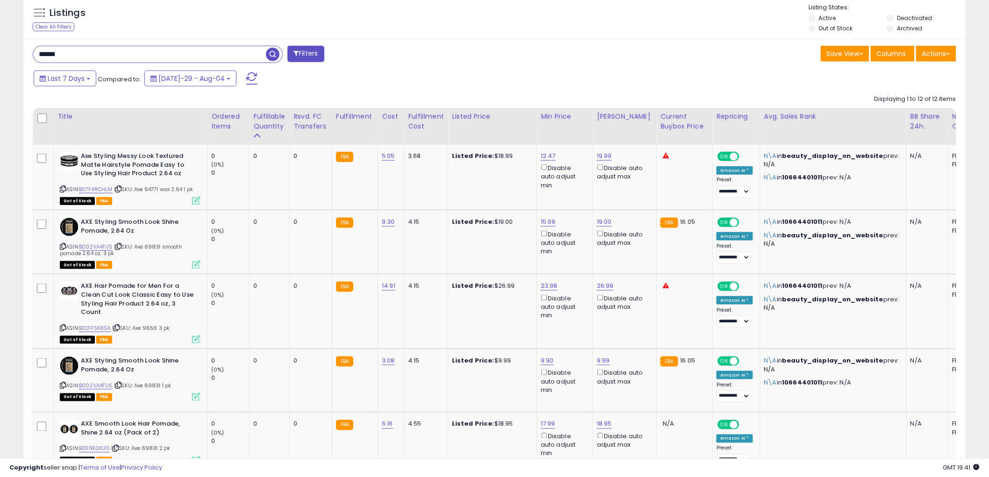
scroll to position [354, 0]
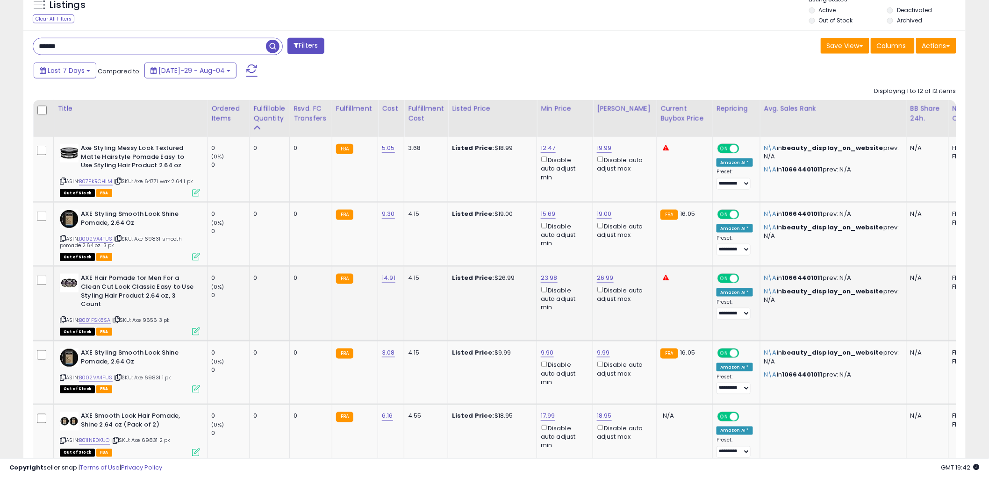
click at [63, 317] on icon at bounding box center [63, 319] width 6 height 5
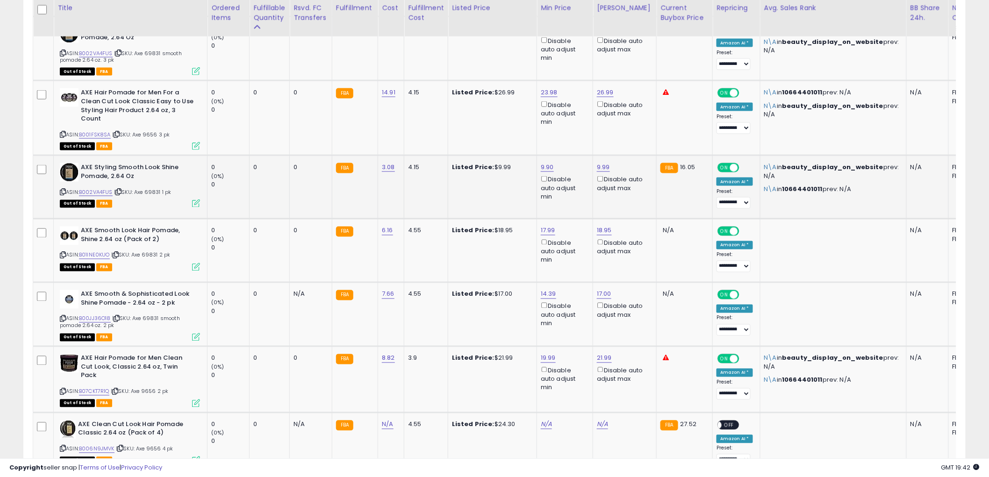
scroll to position [562, 0]
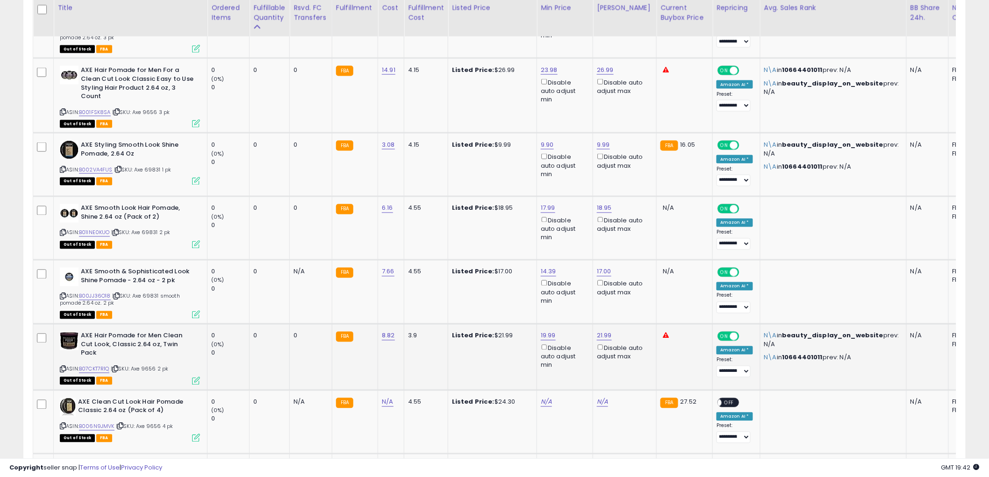
click at [61, 367] on icon at bounding box center [63, 369] width 6 height 5
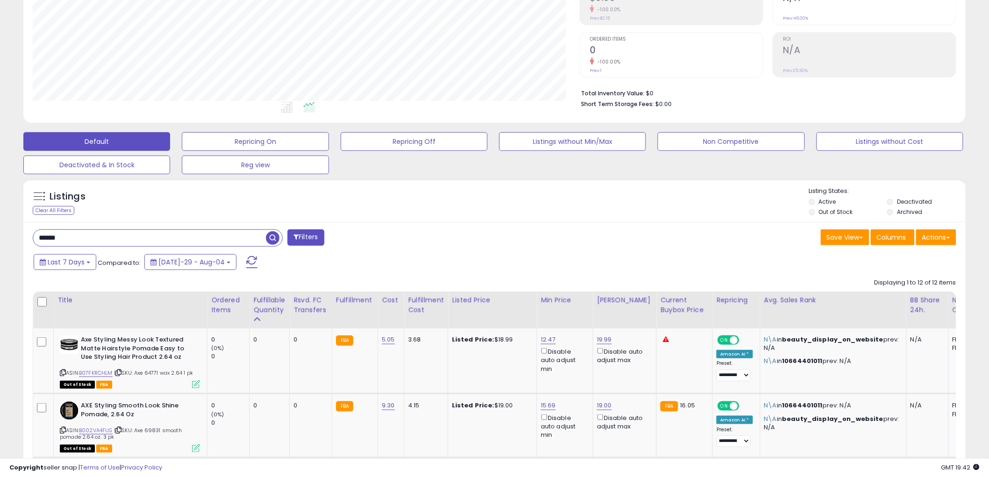
scroll to position [143, 0]
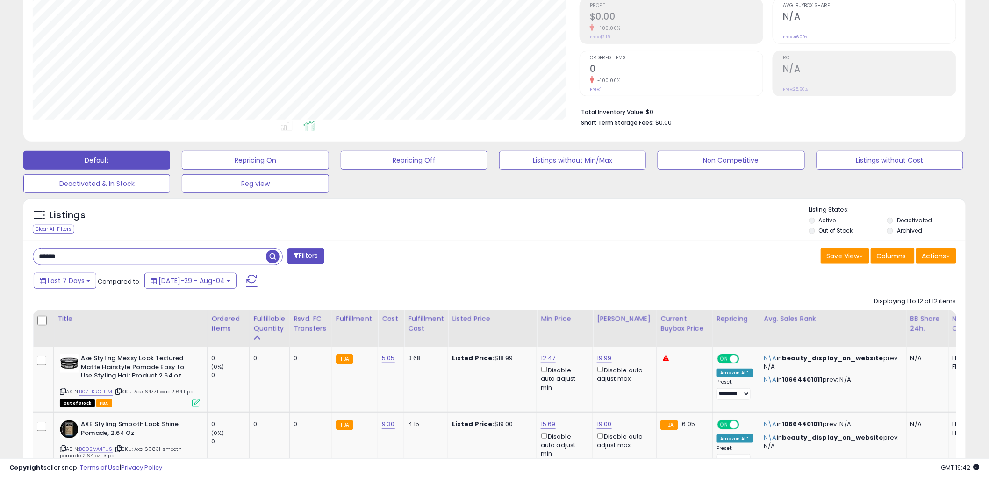
click at [109, 260] on input "******" at bounding box center [149, 257] width 233 height 16
type input "****"
click at [271, 253] on span "button" at bounding box center [273, 257] width 14 height 14
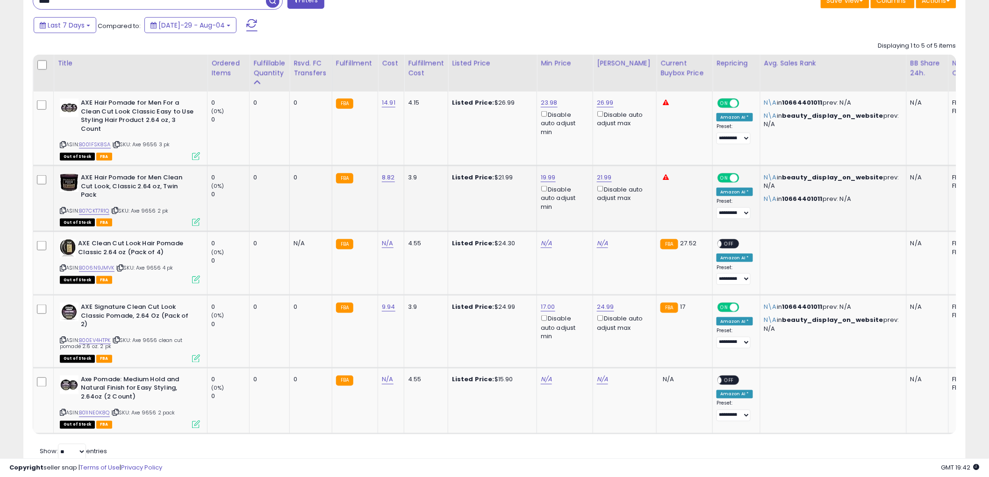
scroll to position [406, 0]
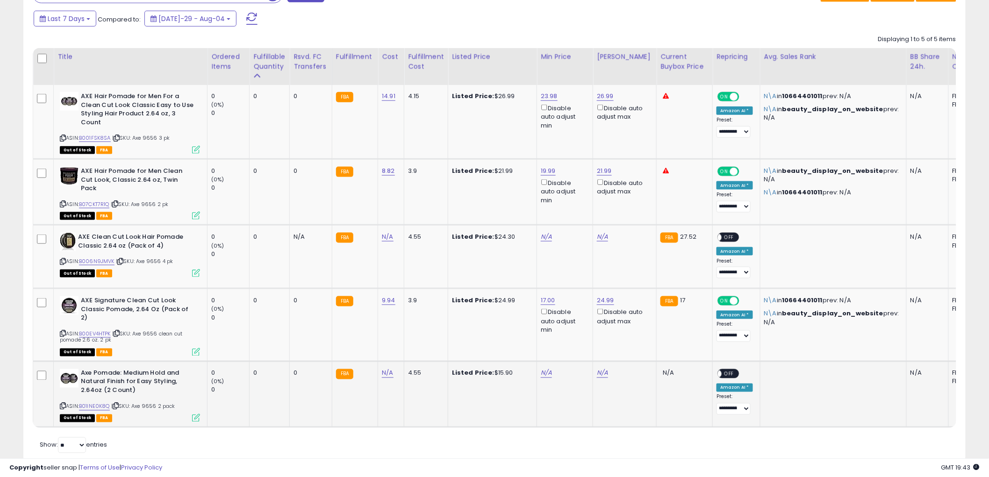
click at [64, 404] on icon at bounding box center [63, 406] width 6 height 5
click at [62, 201] on icon at bounding box center [63, 203] width 6 height 5
click at [64, 331] on icon at bounding box center [63, 333] width 6 height 5
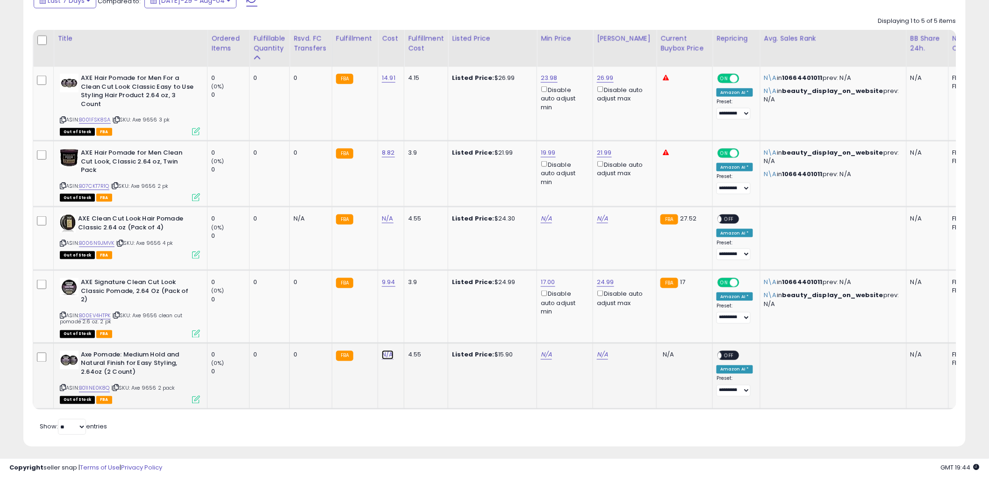
click at [386, 223] on link "N/A" at bounding box center [387, 218] width 11 height 9
type input "****"
click at [415, 316] on icon "submit" at bounding box center [413, 319] width 6 height 6
click at [61, 241] on icon at bounding box center [63, 243] width 6 height 5
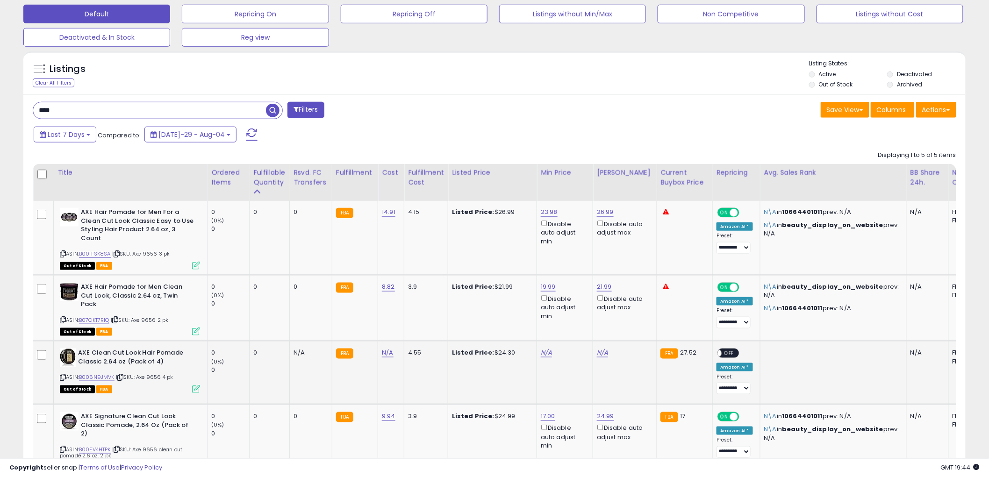
scroll to position [268, 0]
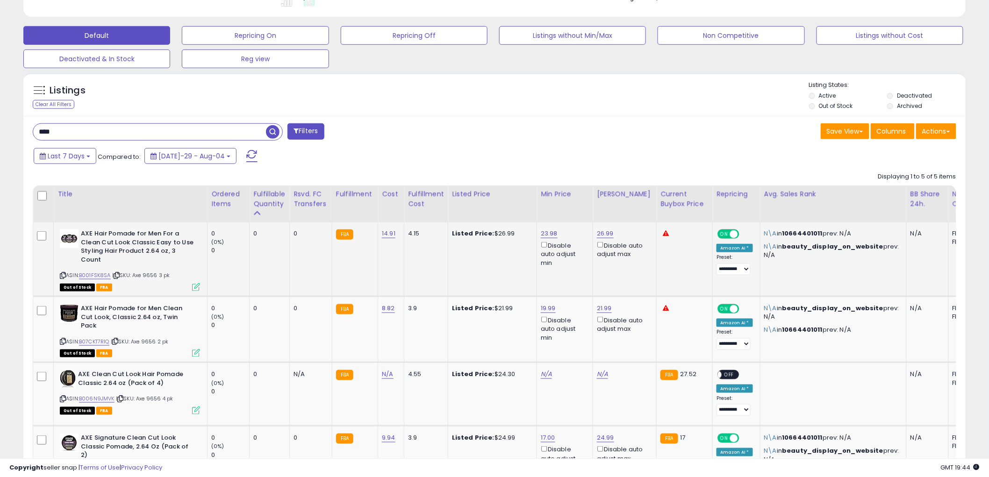
drag, startPoint x: 64, startPoint y: 272, endPoint x: 26, endPoint y: 263, distance: 39.1
click at [64, 273] on icon at bounding box center [63, 275] width 6 height 5
click at [447, 123] on div "**** Filters" at bounding box center [260, 132] width 469 height 19
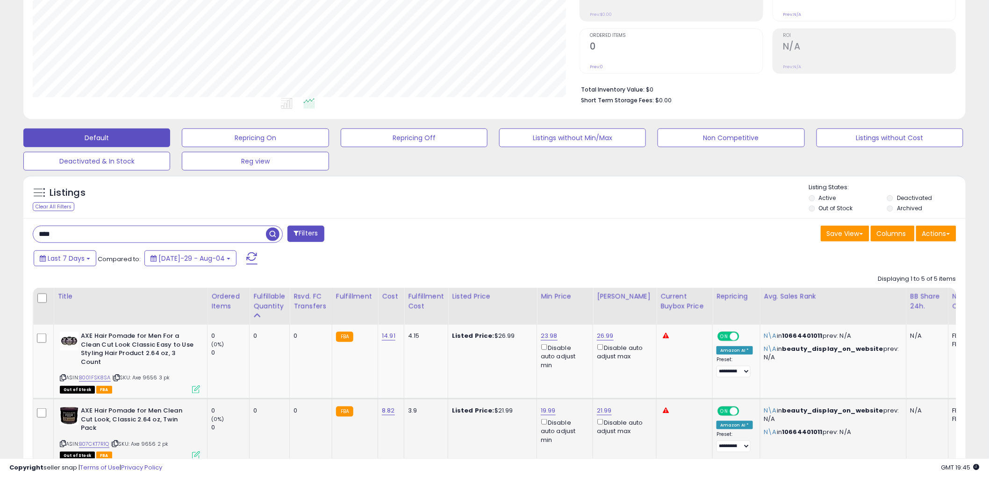
scroll to position [164, 0]
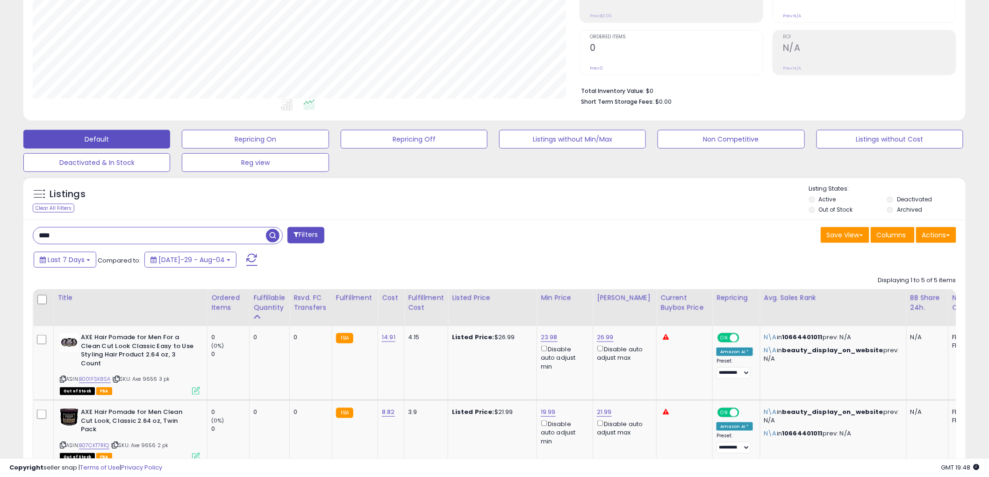
click at [187, 232] on input "****" at bounding box center [149, 236] width 233 height 16
type input "*****"
click at [272, 232] on span "button" at bounding box center [273, 236] width 14 height 14
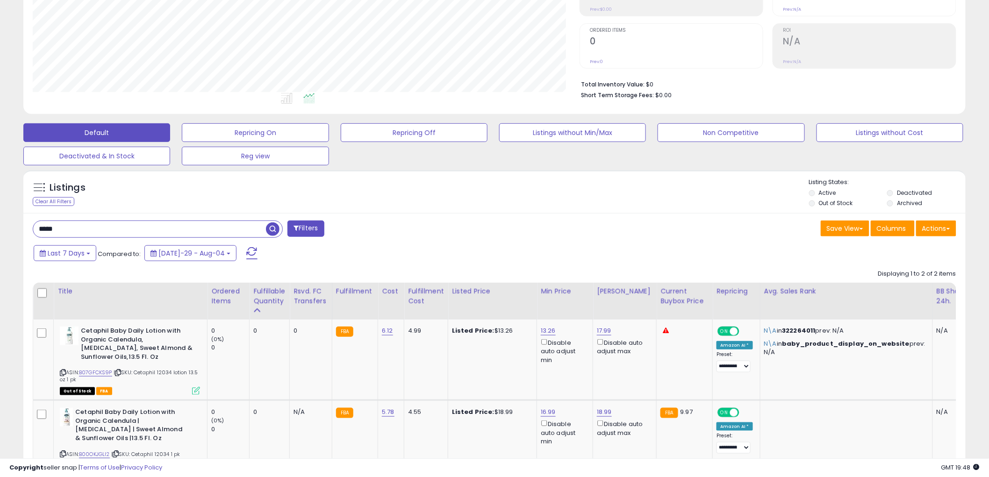
scroll to position [198, 0]
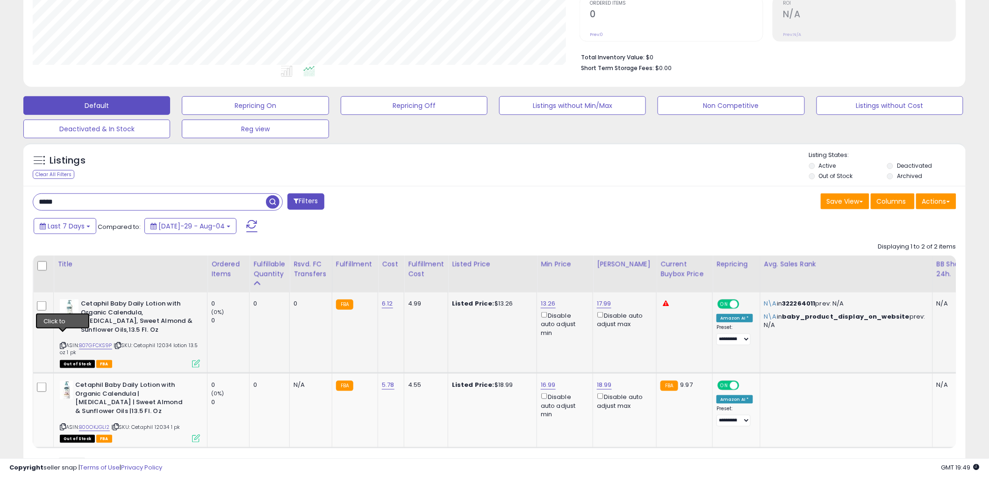
click at [62, 343] on icon at bounding box center [63, 345] width 6 height 5
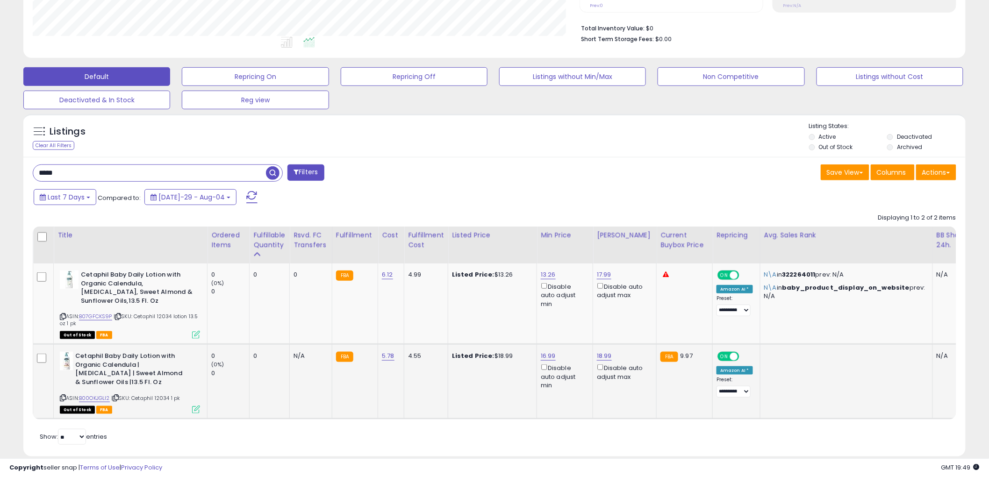
scroll to position [241, 0]
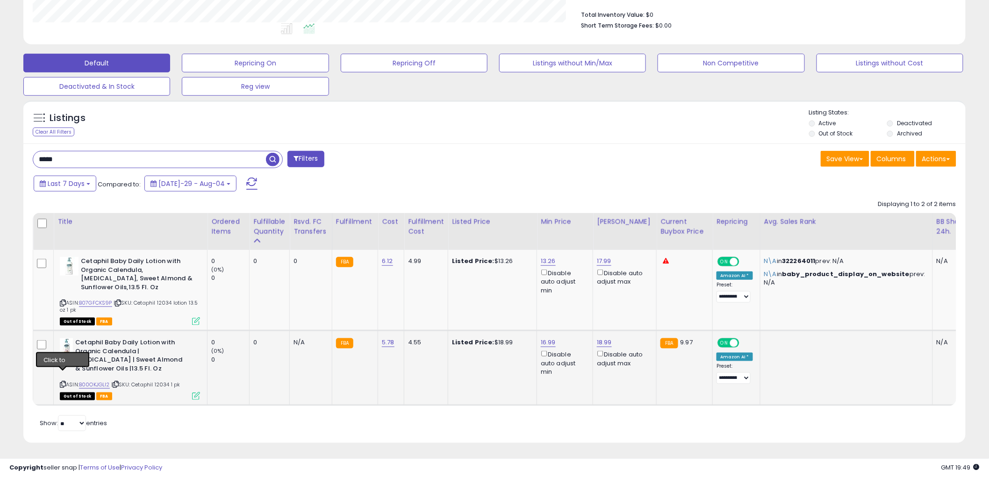
click at [61, 382] on icon at bounding box center [63, 384] width 6 height 5
drag, startPoint x: 62, startPoint y: 295, endPoint x: 53, endPoint y: 284, distance: 13.6
click at [62, 300] on icon at bounding box center [63, 302] width 6 height 5
